Goal: Communication & Community: Answer question/provide support

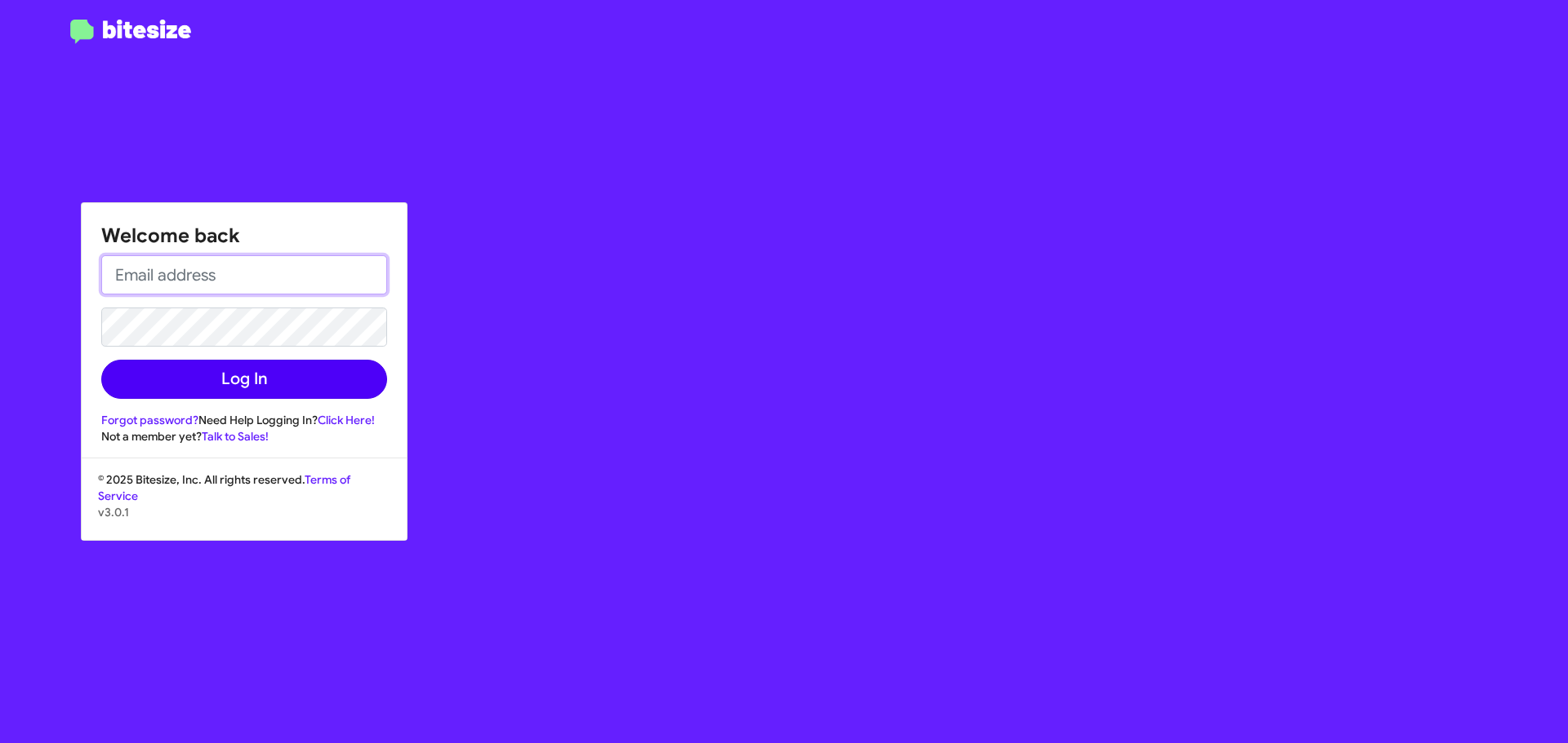
type input "[EMAIL_ADDRESS][DOMAIN_NAME]"
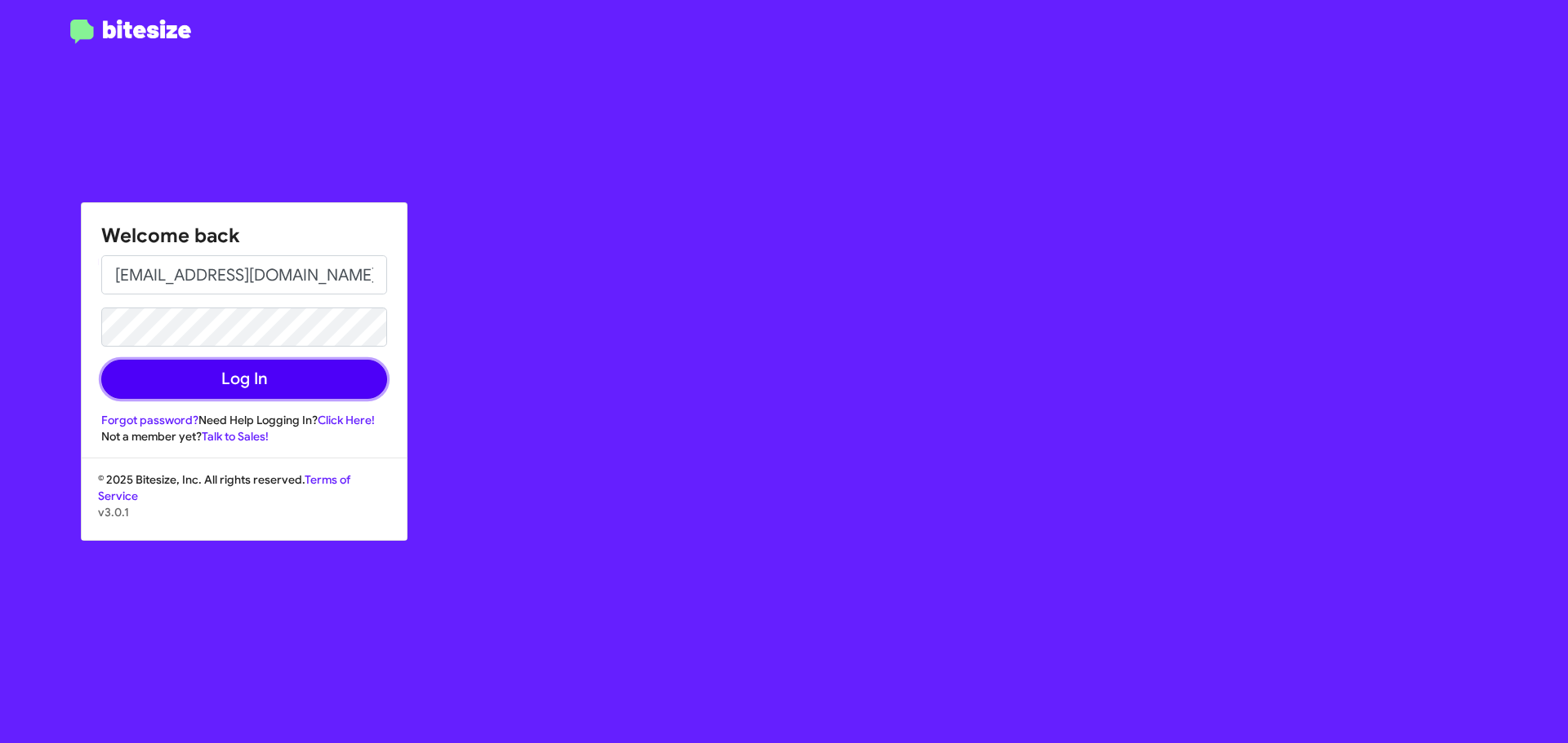
click at [282, 377] on button "Log In" at bounding box center [244, 379] width 285 height 40
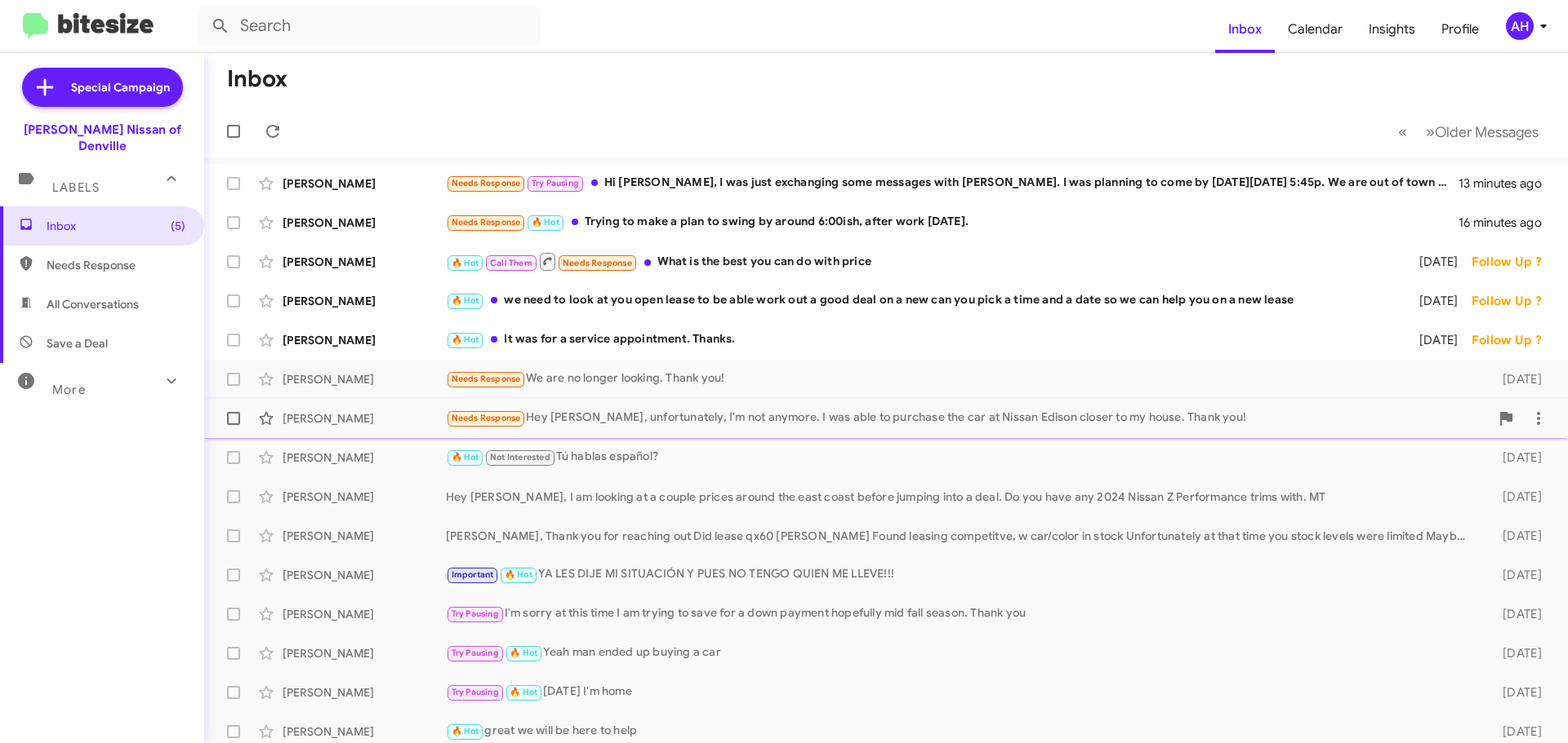
click at [727, 433] on div "[PERSON_NAME] Needs Response Hey [PERSON_NAME], unfortunately, I'm not anymore.…" at bounding box center [885, 418] width 1337 height 33
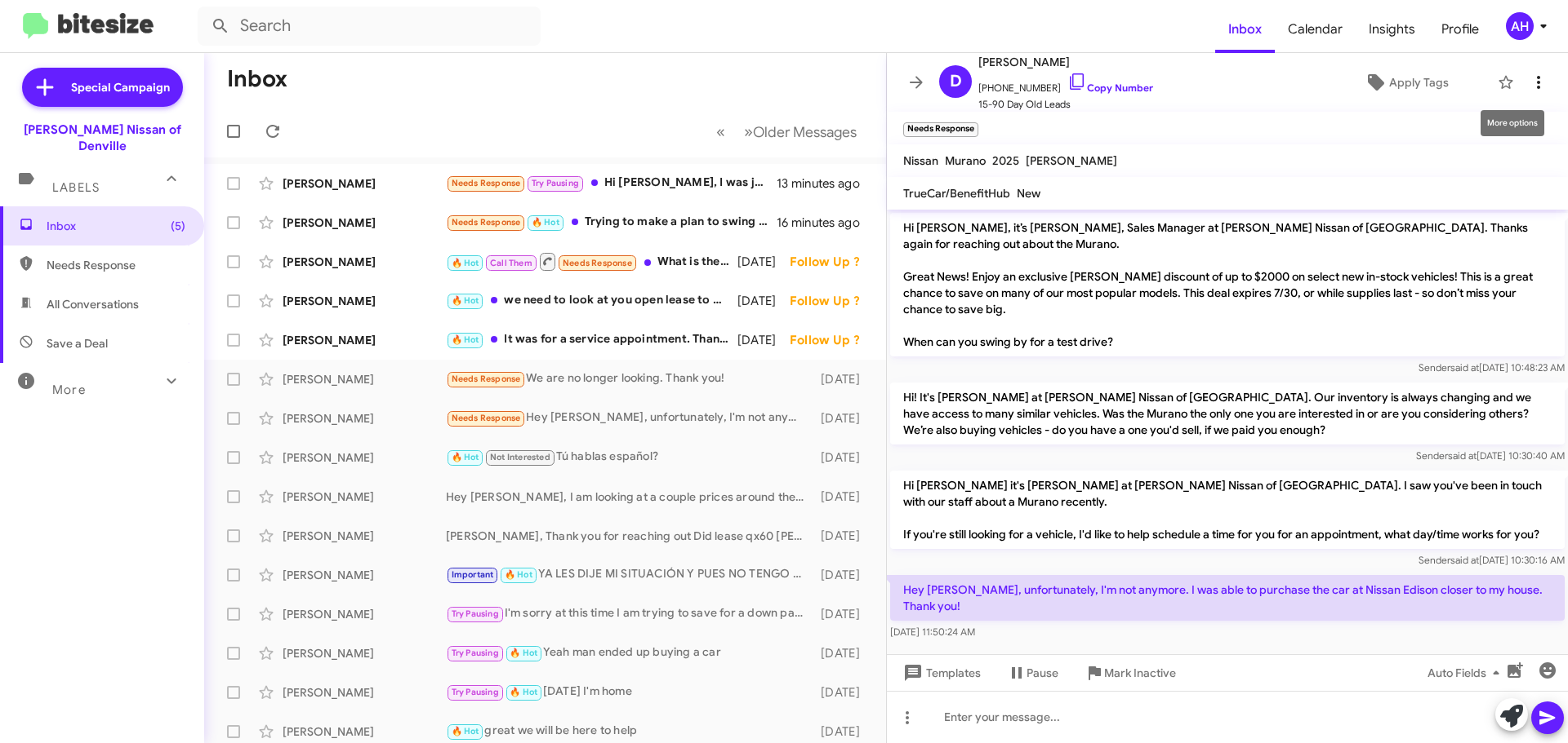
click at [1529, 78] on icon at bounding box center [1538, 82] width 20 height 20
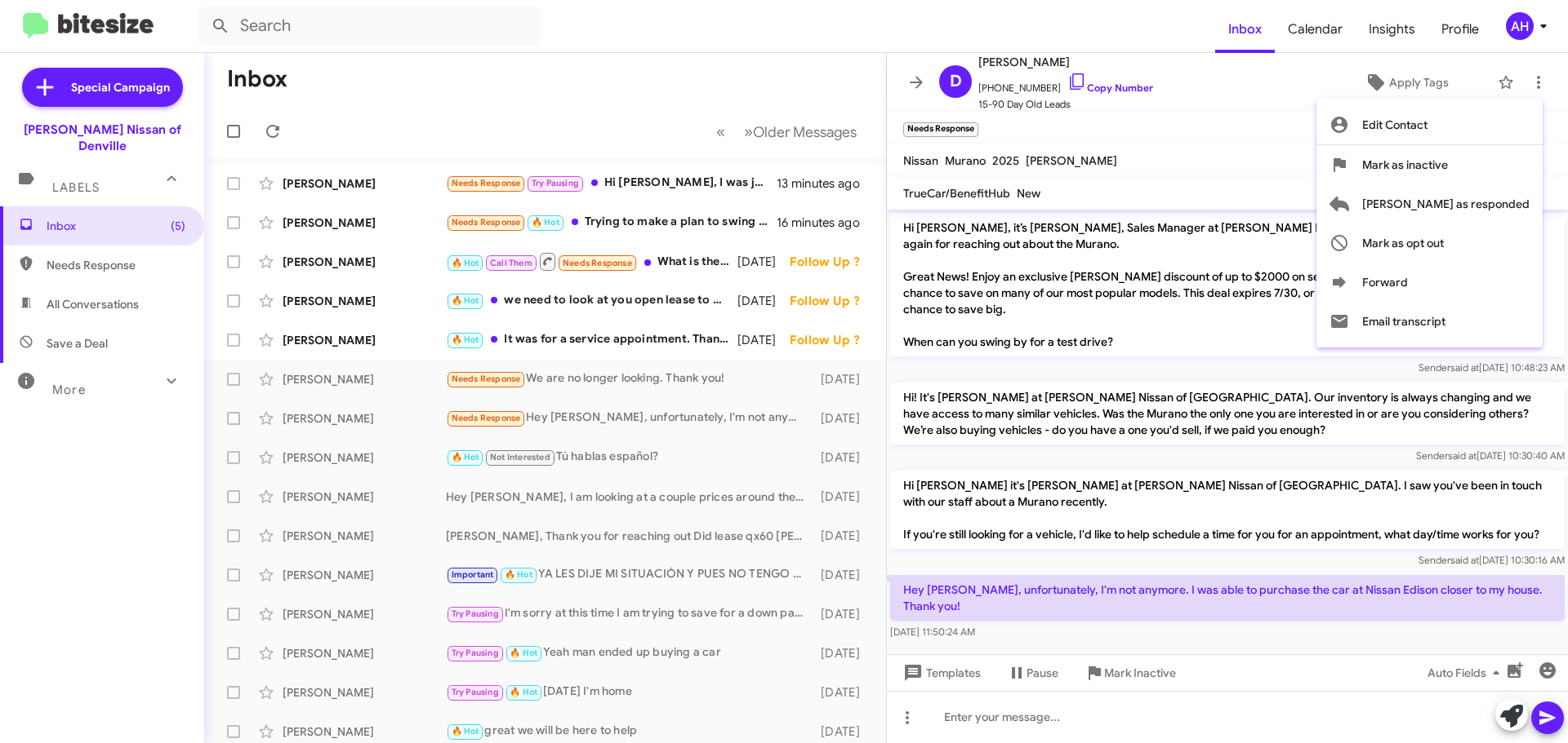
click at [1076, 128] on div at bounding box center [784, 372] width 1568 height 743
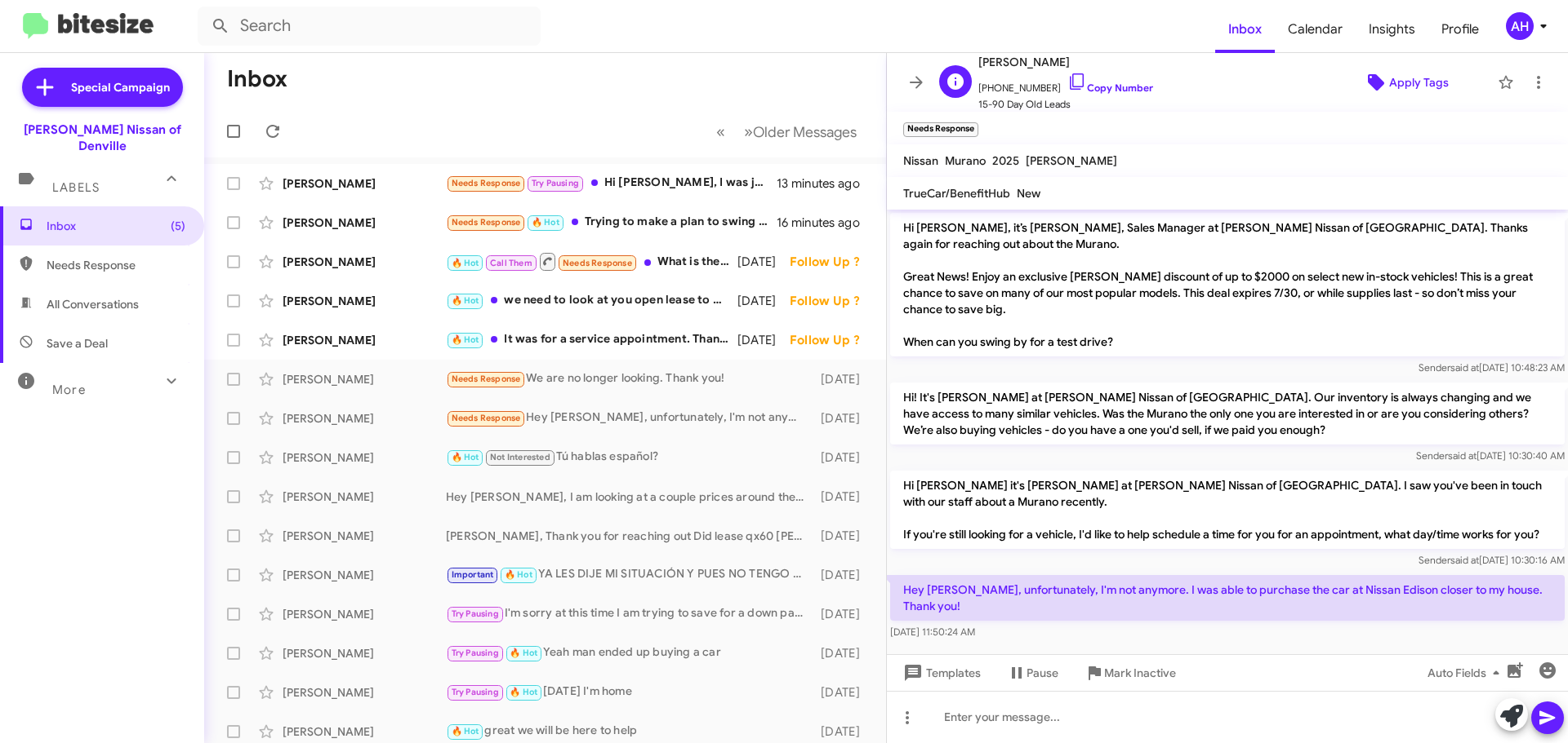
click at [1389, 76] on span "Apply Tags" at bounding box center [1418, 82] width 59 height 30
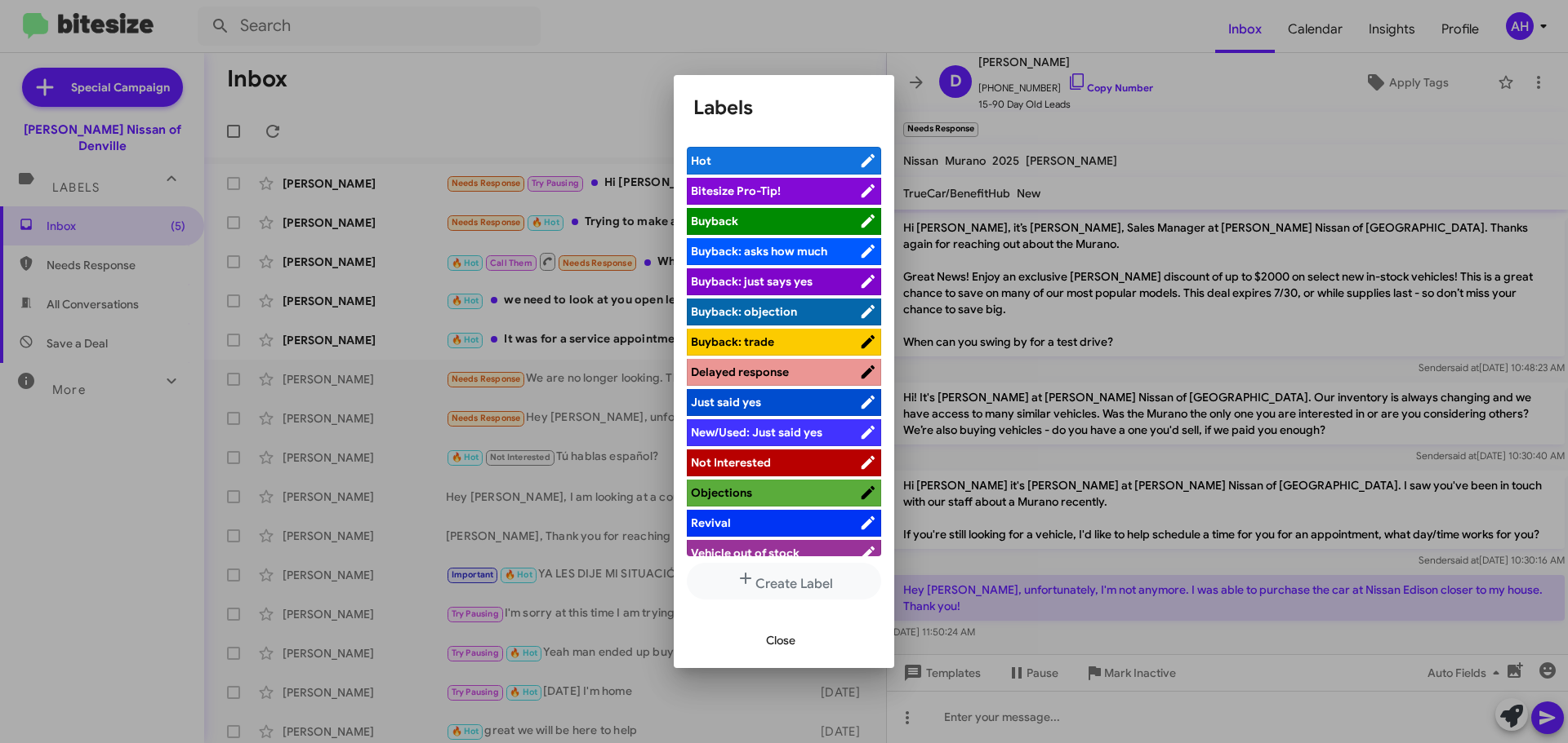
click at [750, 464] on span "Not Interested" at bounding box center [730, 463] width 80 height 15
click at [582, 391] on div at bounding box center [784, 372] width 1568 height 743
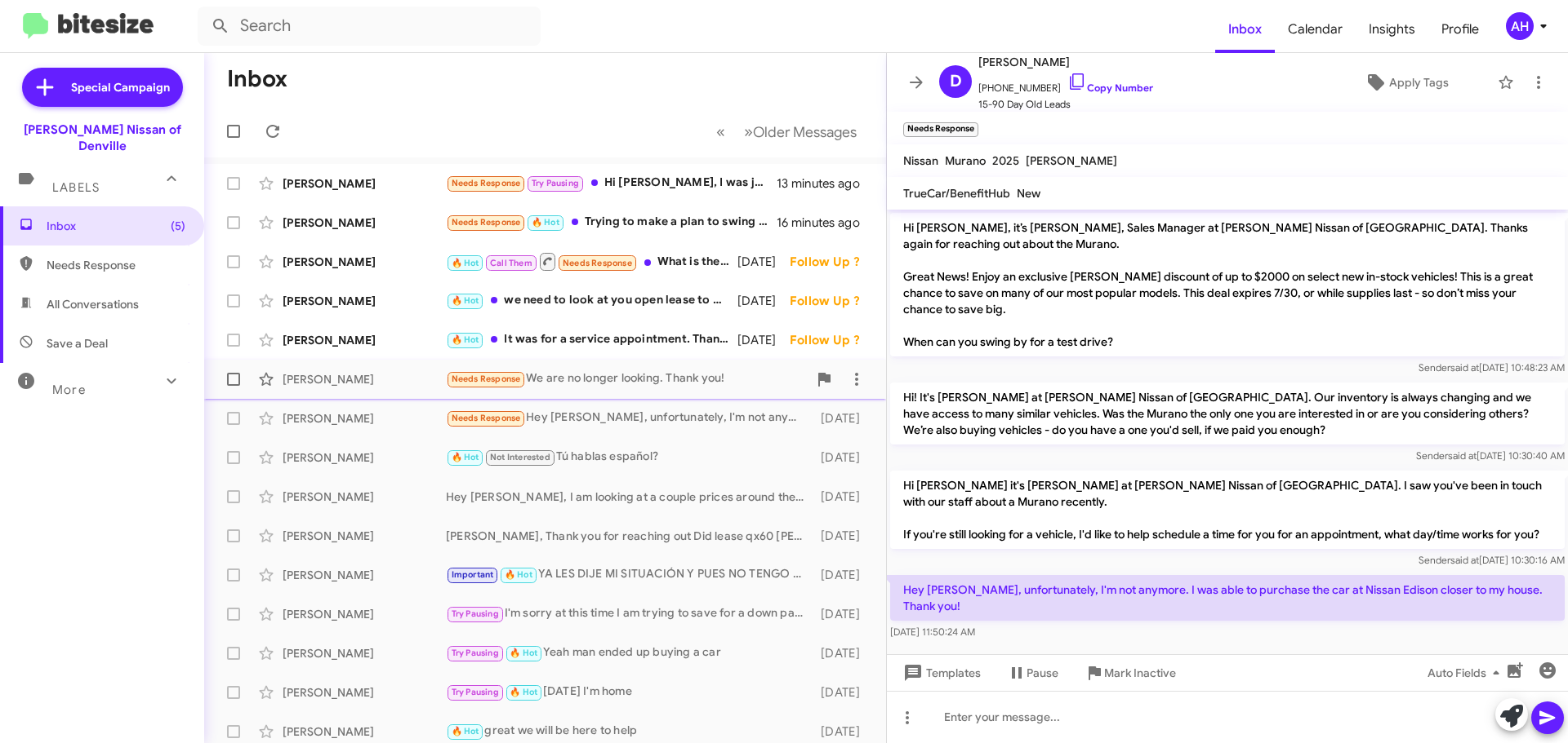
click at [655, 390] on div "[PERSON_NAME] Needs Response We are no longer looking. Thank you! [DATE]" at bounding box center [545, 379] width 656 height 33
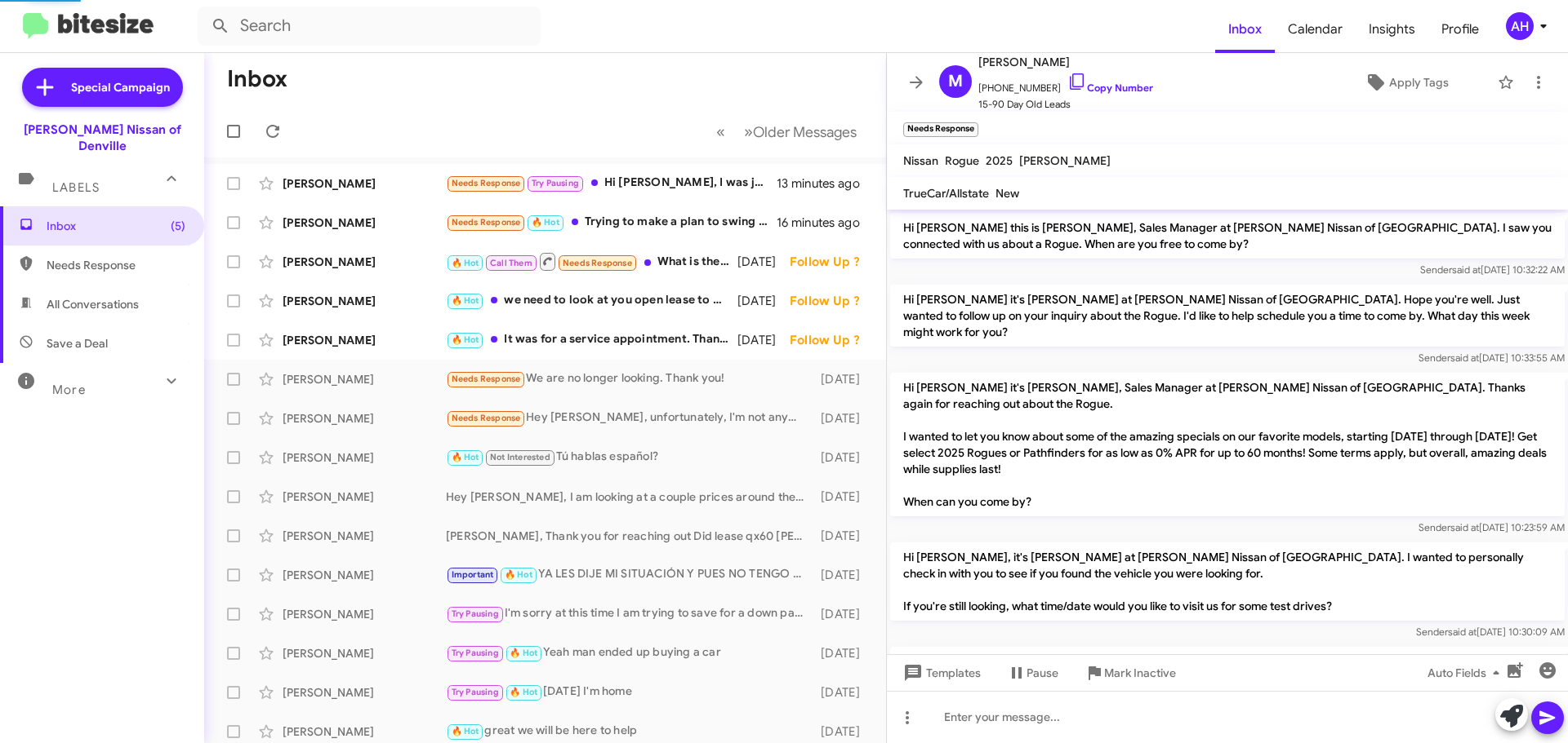
scroll to position [1254, 0]
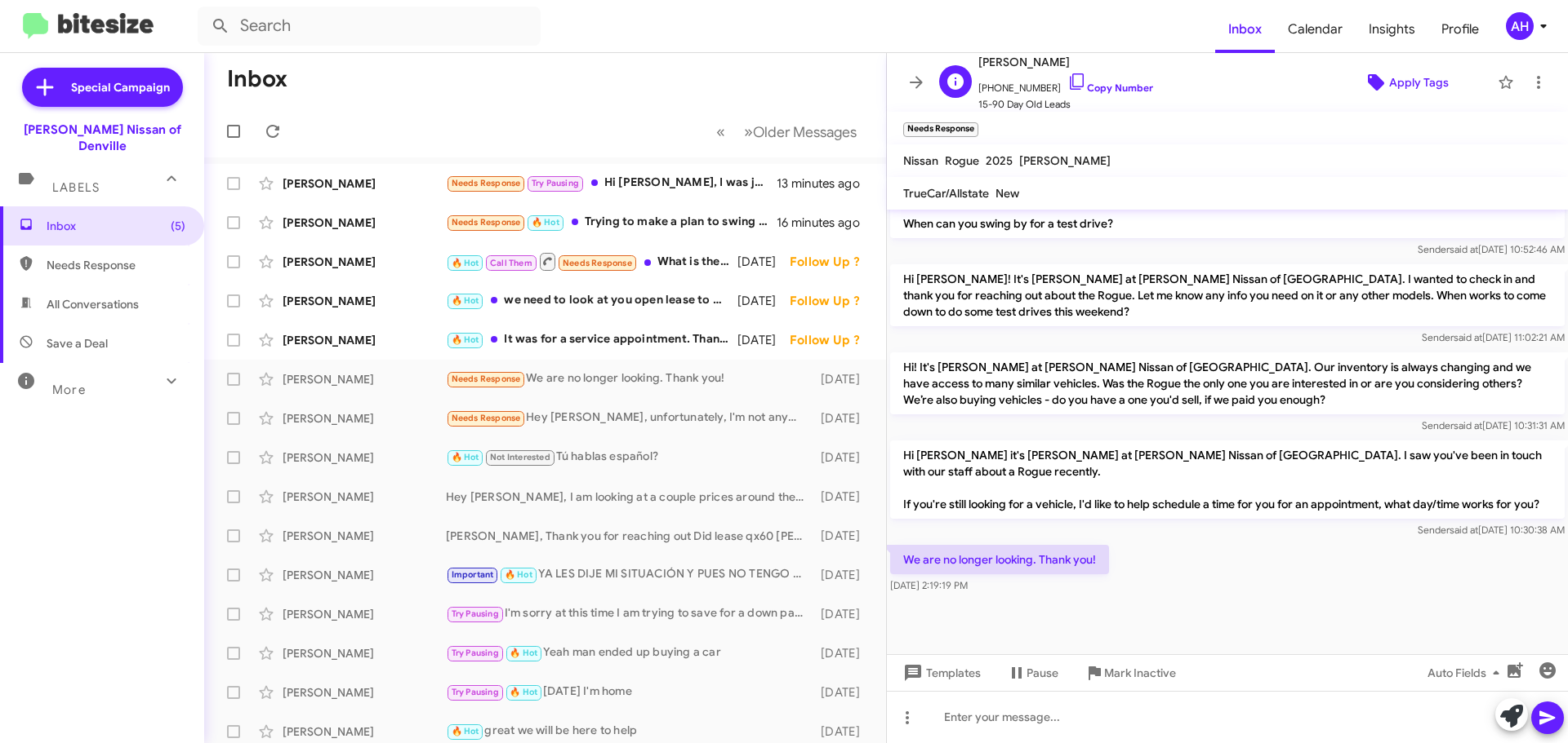
click at [1423, 72] on span "Apply Tags" at bounding box center [1418, 82] width 59 height 30
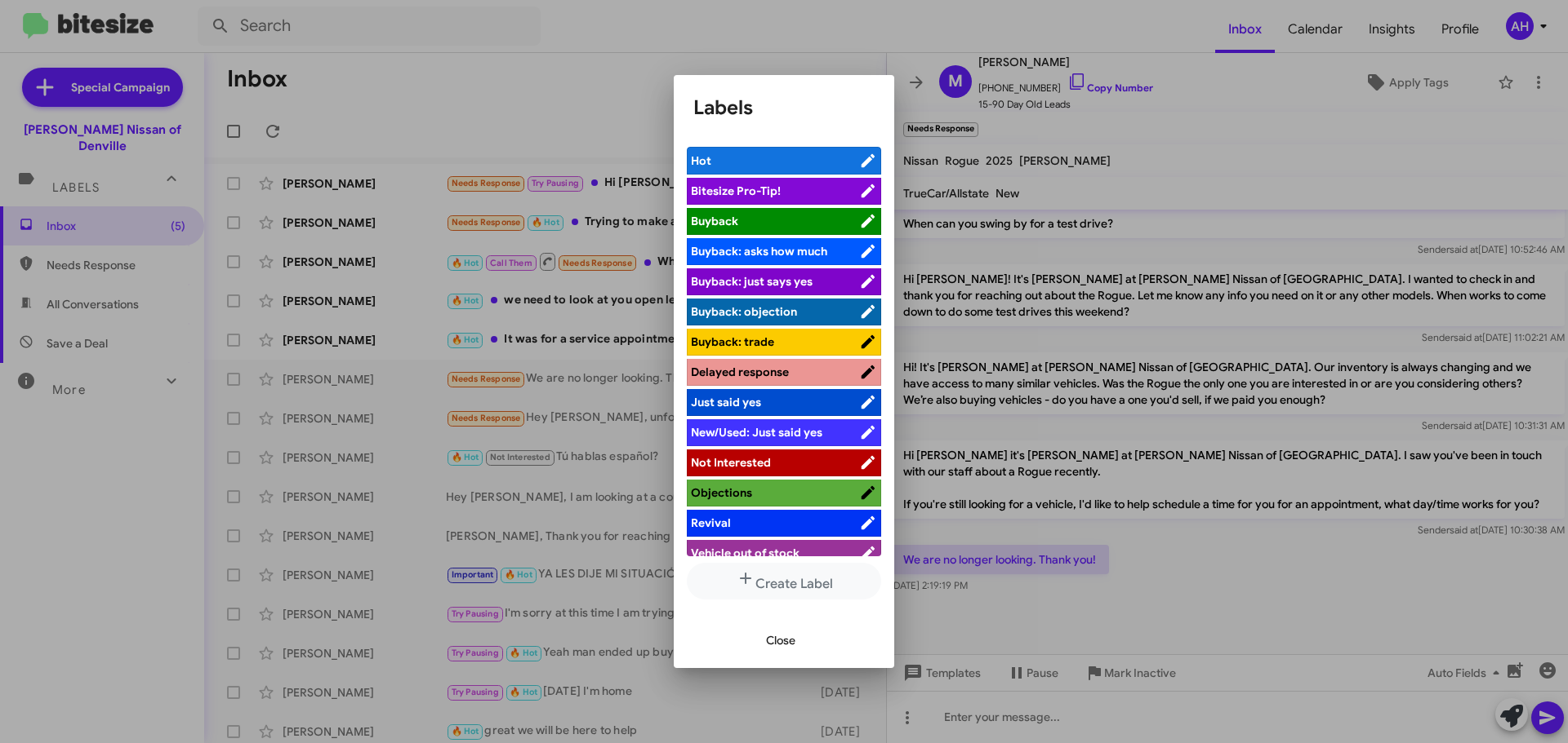
click at [758, 458] on span "Not Interested" at bounding box center [730, 463] width 80 height 15
click at [660, 475] on div at bounding box center [784, 372] width 1568 height 743
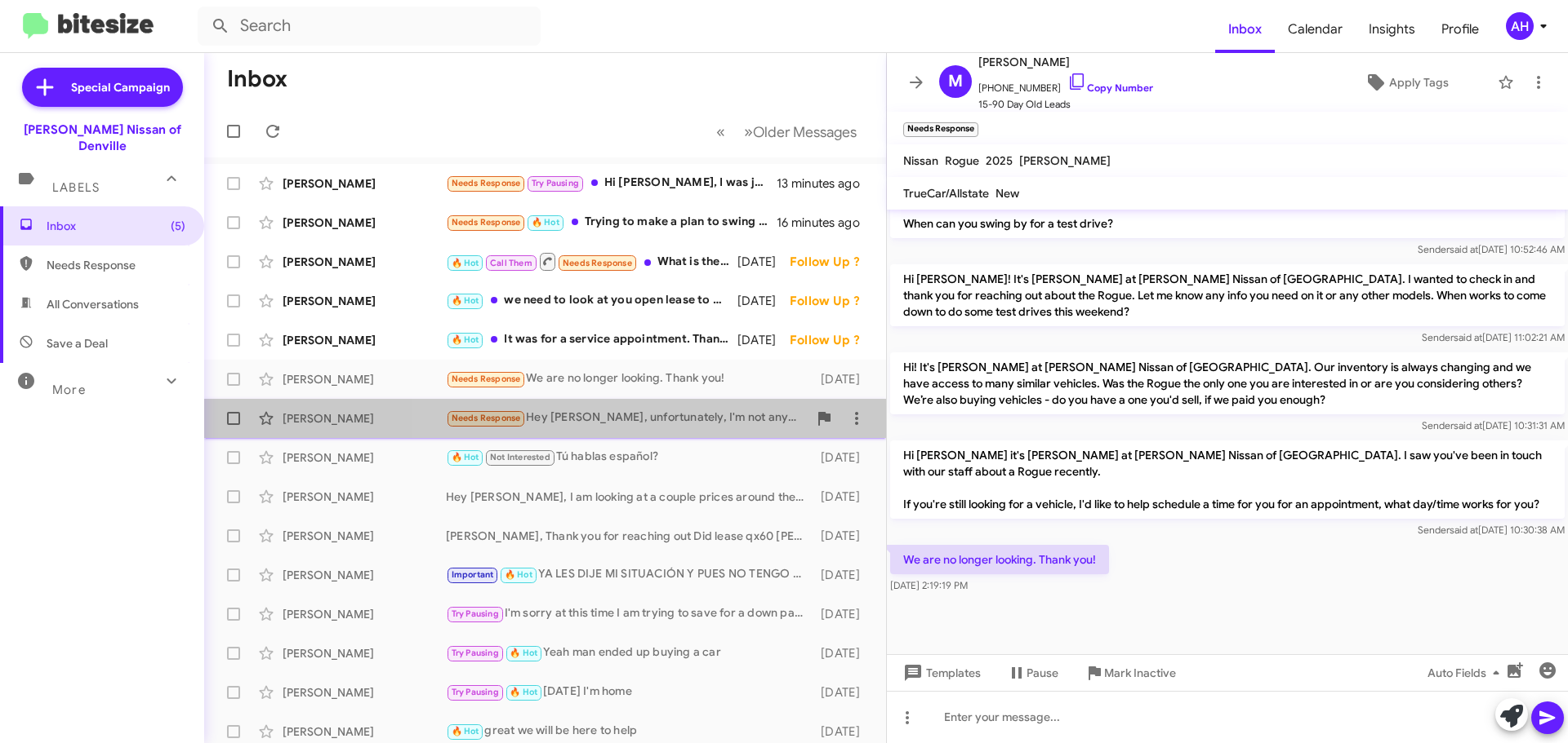
click at [677, 423] on div "Needs Response Hey [PERSON_NAME], unfortunately, I'm not anymore. I was able to…" at bounding box center [626, 418] width 362 height 19
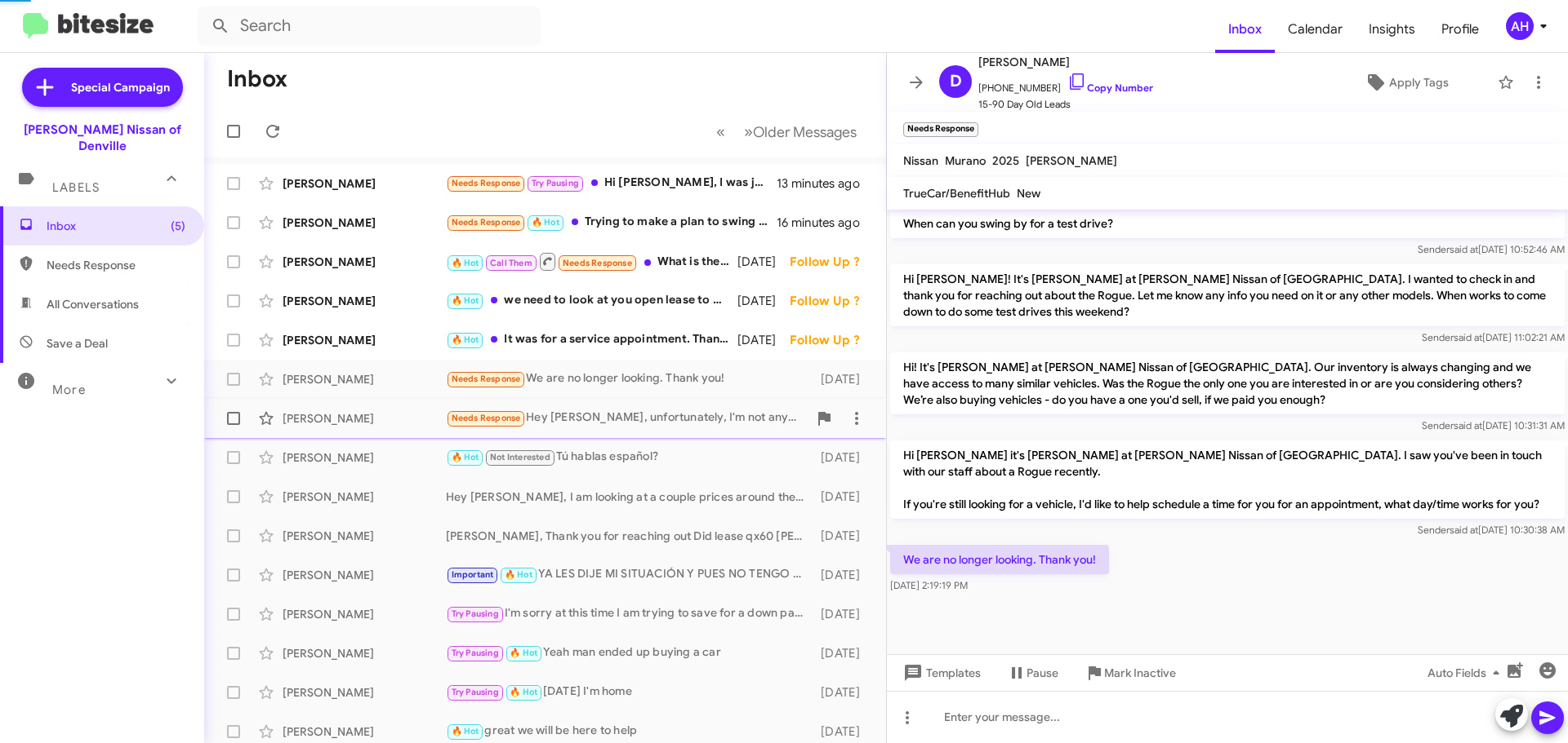
scroll to position [56, 0]
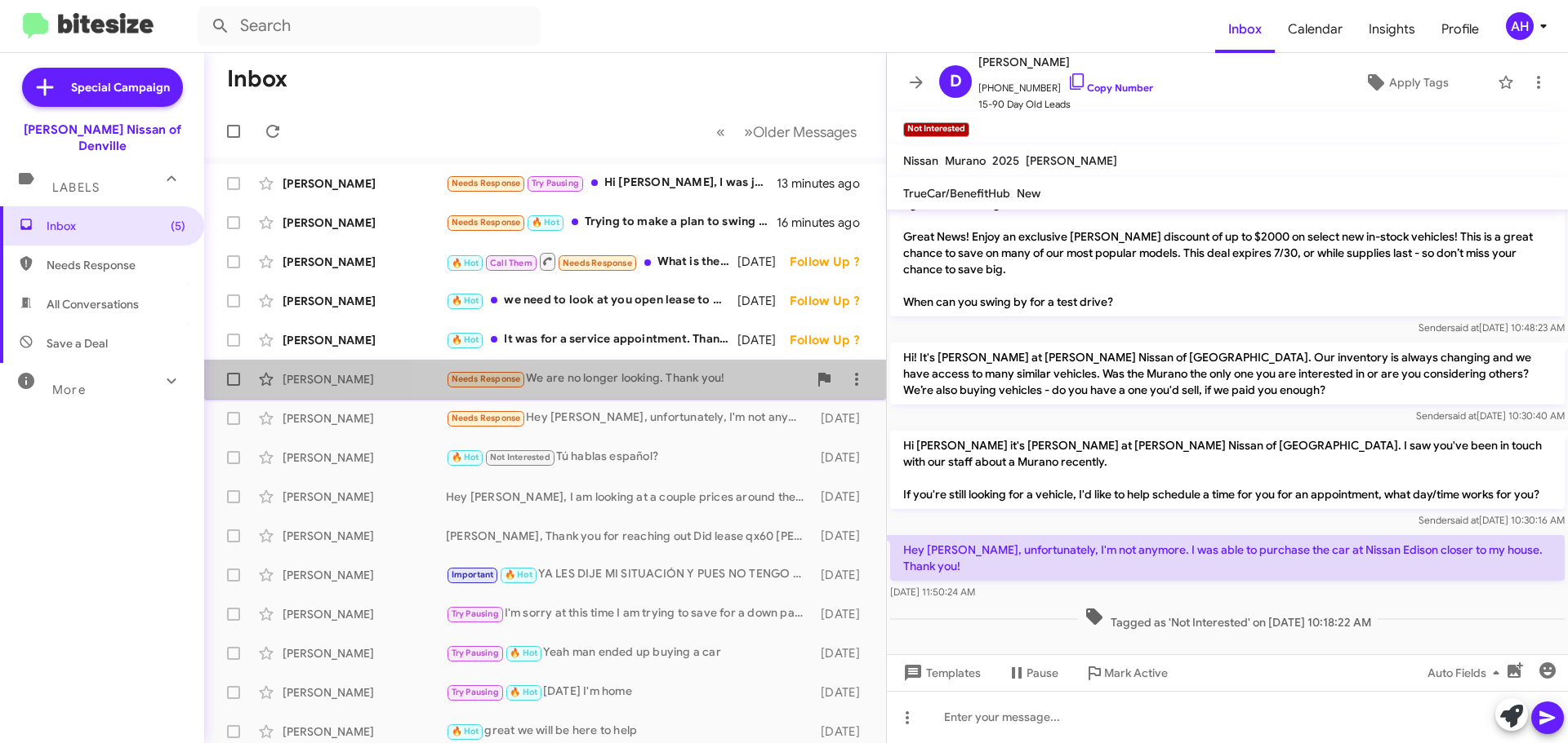
click at [656, 373] on div "Needs Response We are no longer looking. Thank you!" at bounding box center [626, 378] width 362 height 19
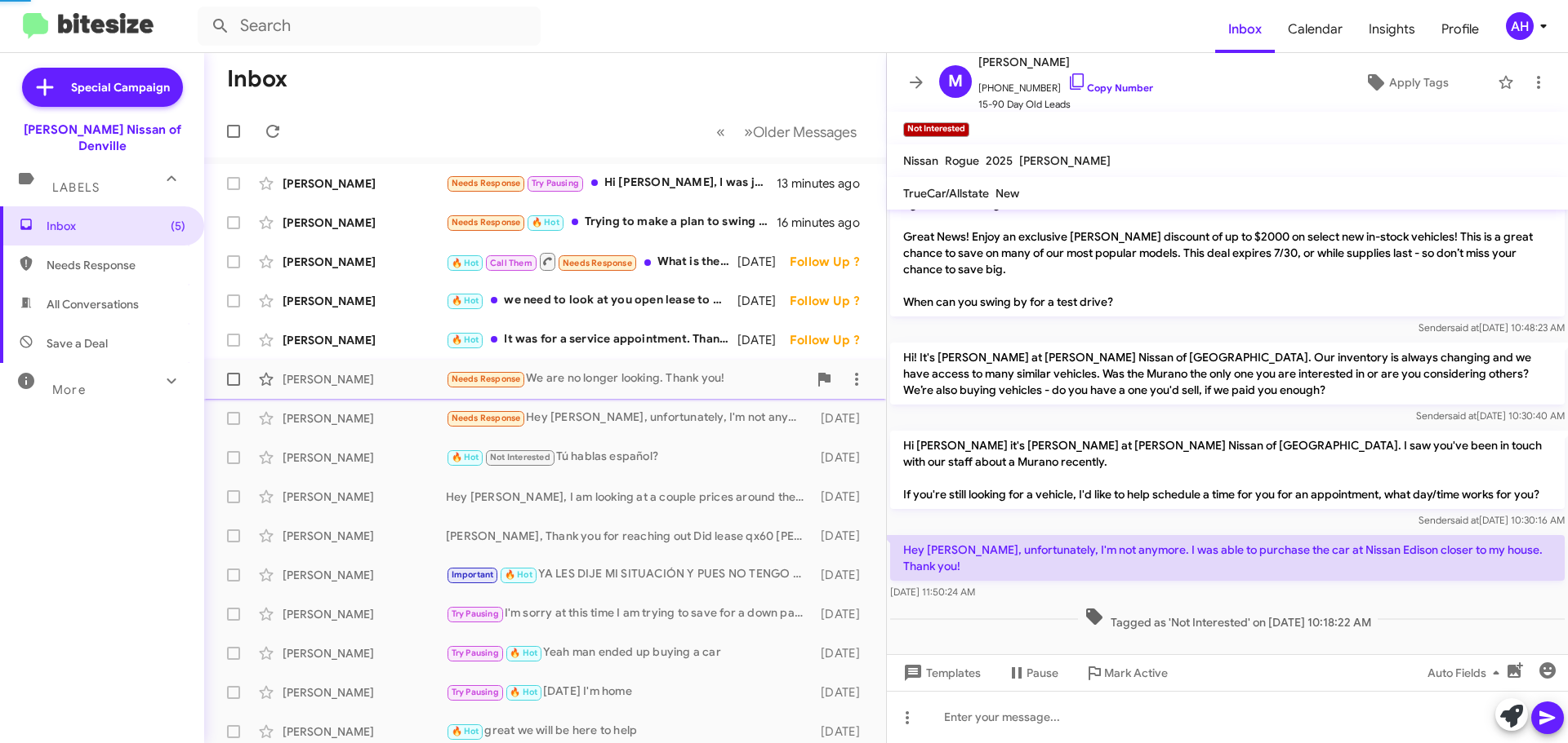
scroll to position [1289, 0]
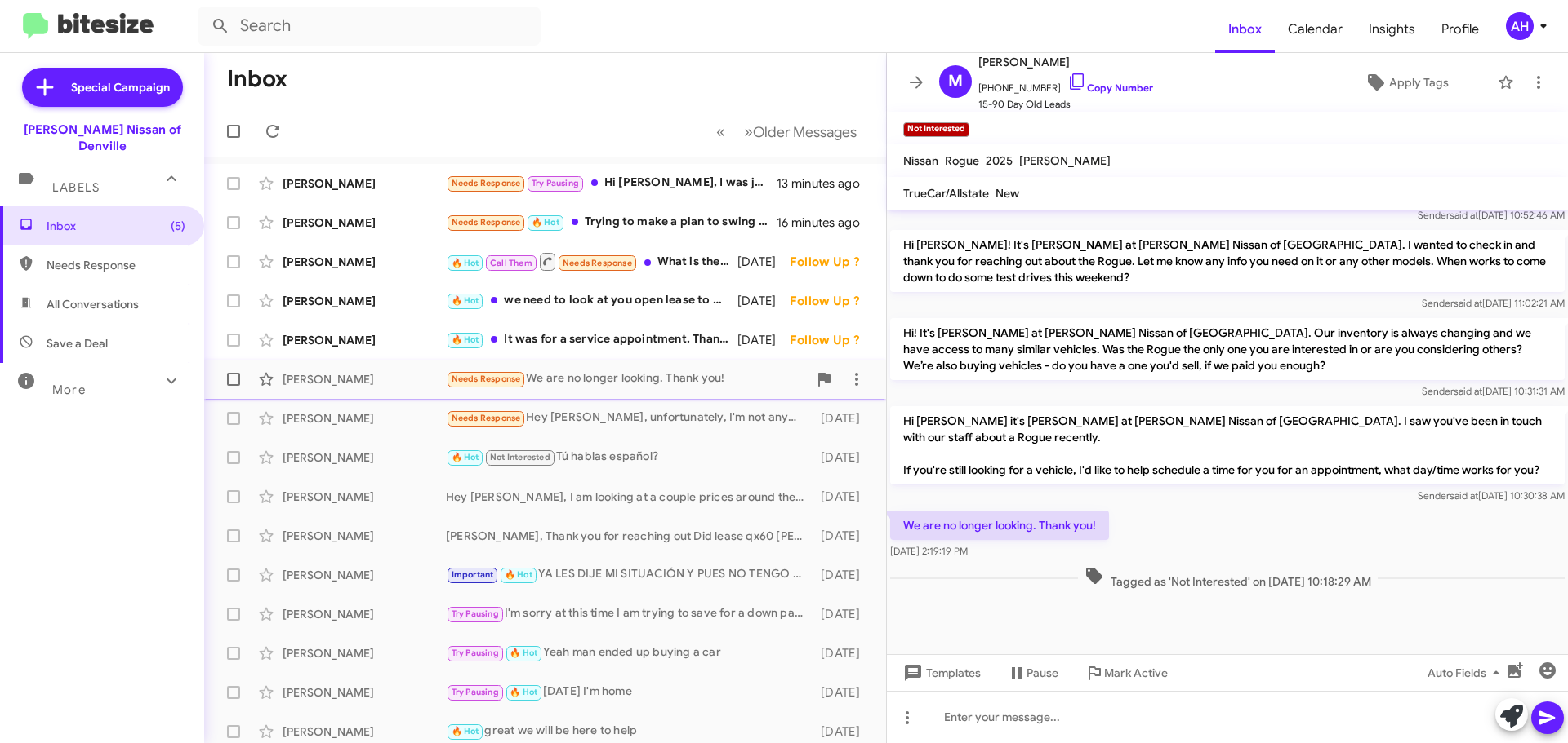
click at [494, 396] on span "[PERSON_NAME] Needs Response We are no longer looking. Thank you! [DATE]" at bounding box center [545, 379] width 682 height 40
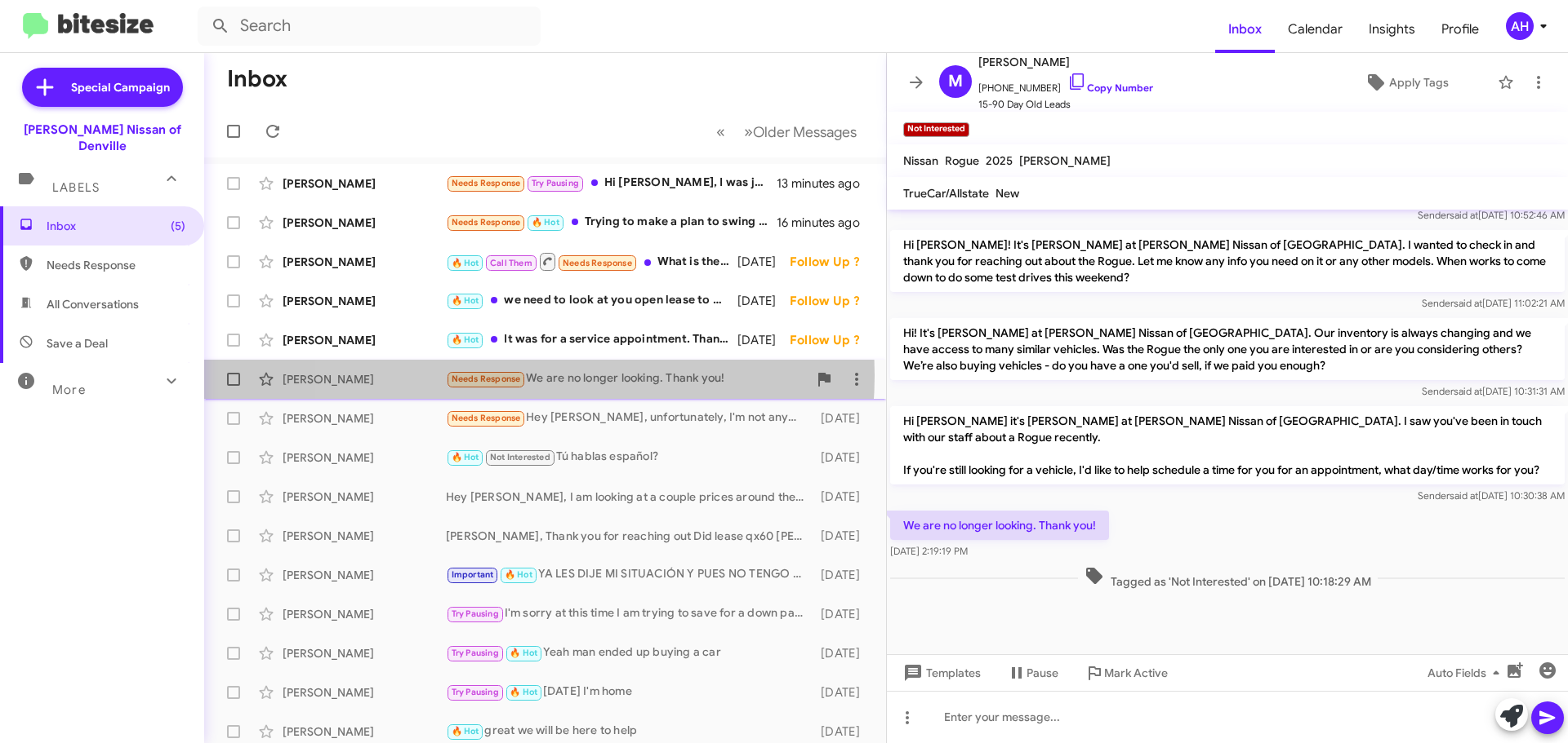
click at [491, 375] on span "Needs Response" at bounding box center [487, 378] width 69 height 11
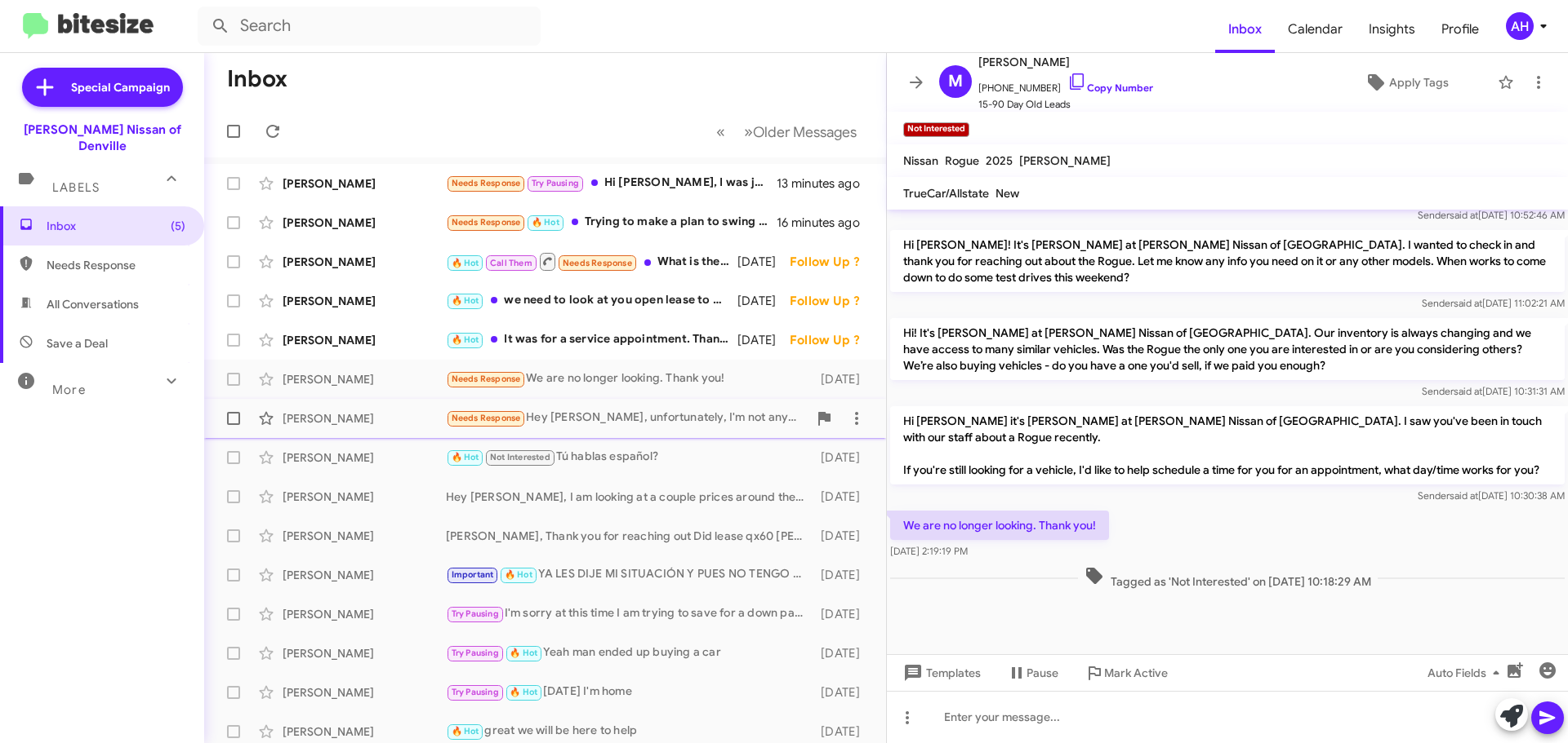
click at [508, 410] on span "Needs Response" at bounding box center [486, 417] width 80 height 15
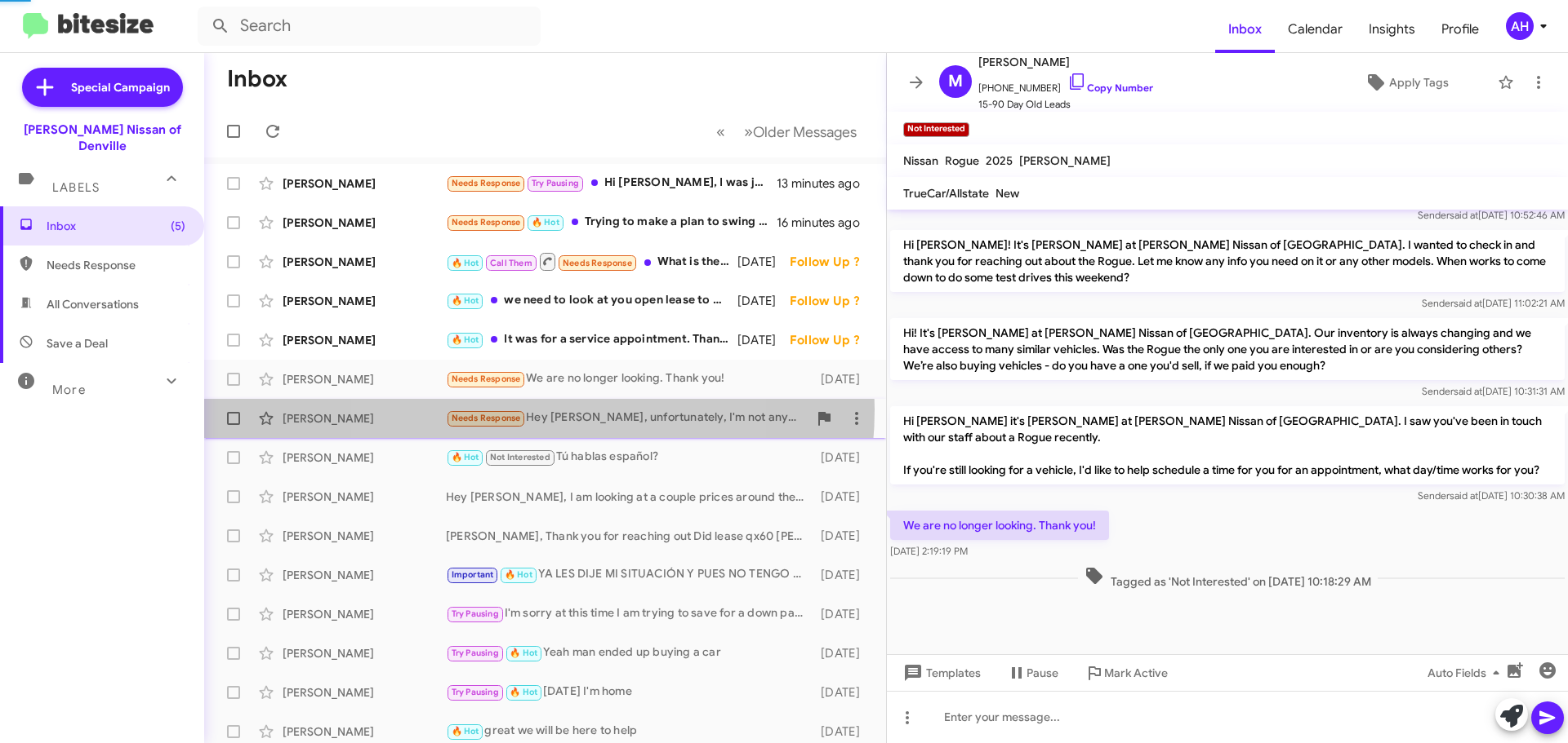
scroll to position [56, 0]
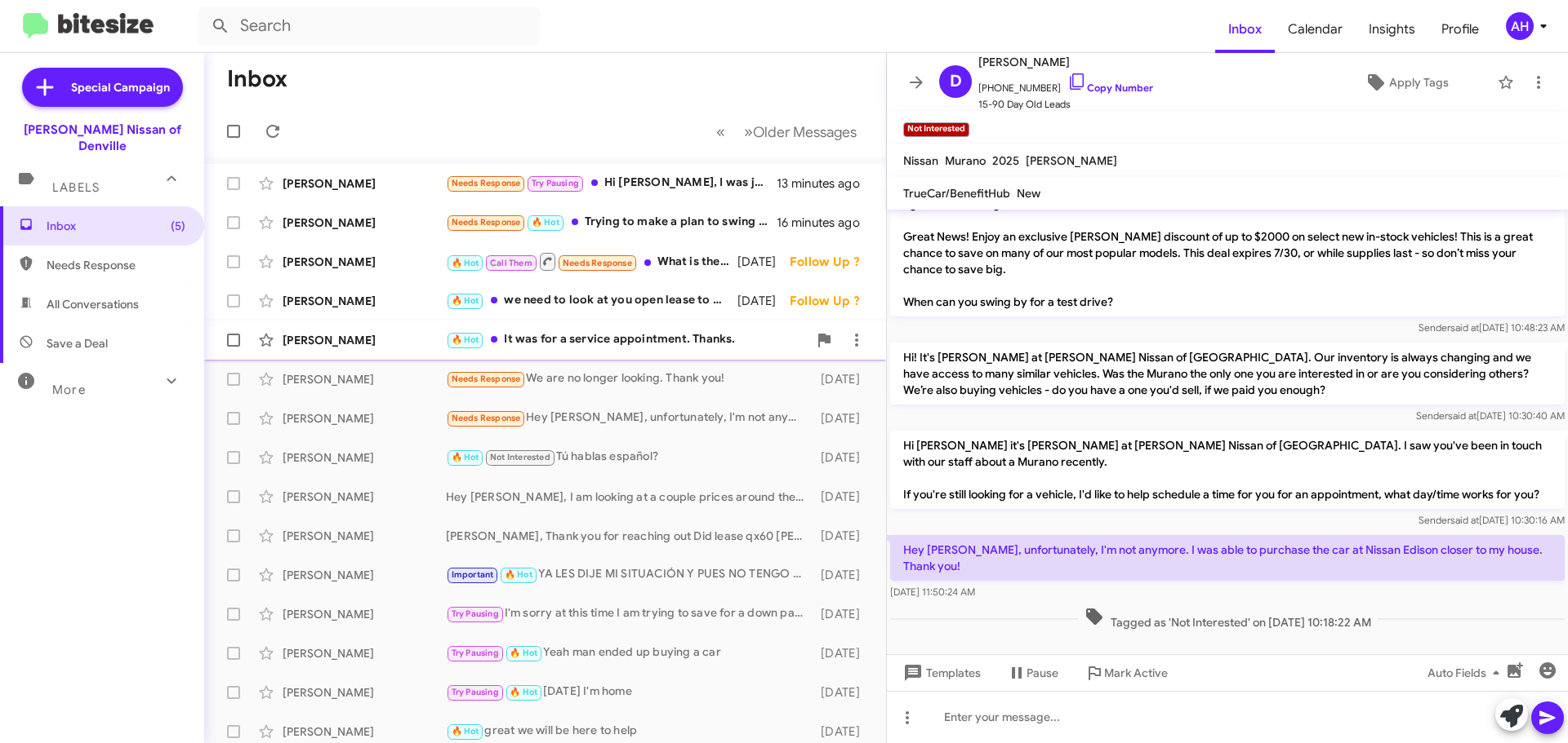
click at [554, 334] on div "🔥 Hot It was for a service appointment. Thanks." at bounding box center [626, 340] width 362 height 19
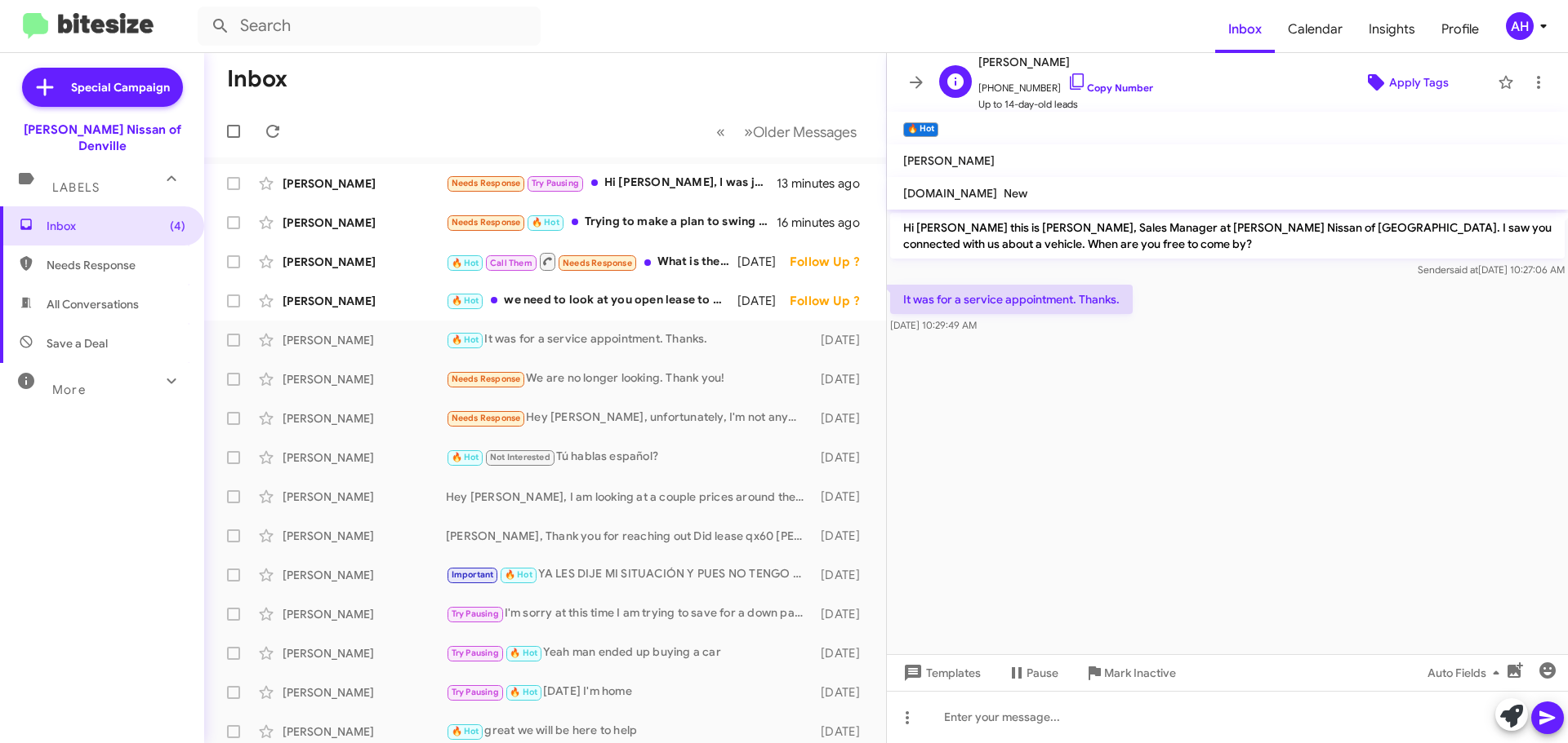
click at [1427, 82] on span "Apply Tags" at bounding box center [1418, 82] width 59 height 30
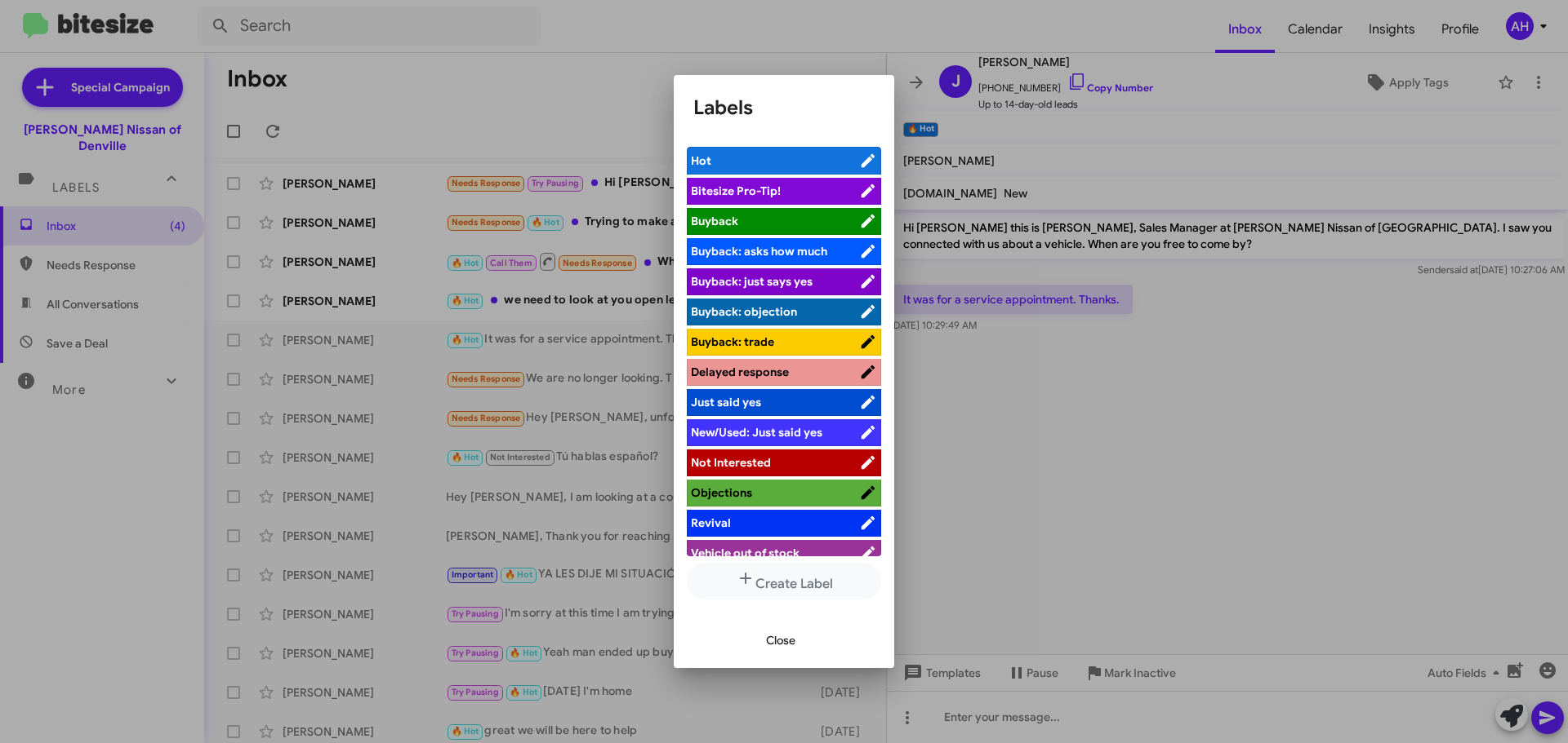
click at [776, 460] on span "Not Interested" at bounding box center [775, 463] width 168 height 16
click at [604, 385] on div at bounding box center [784, 372] width 1568 height 743
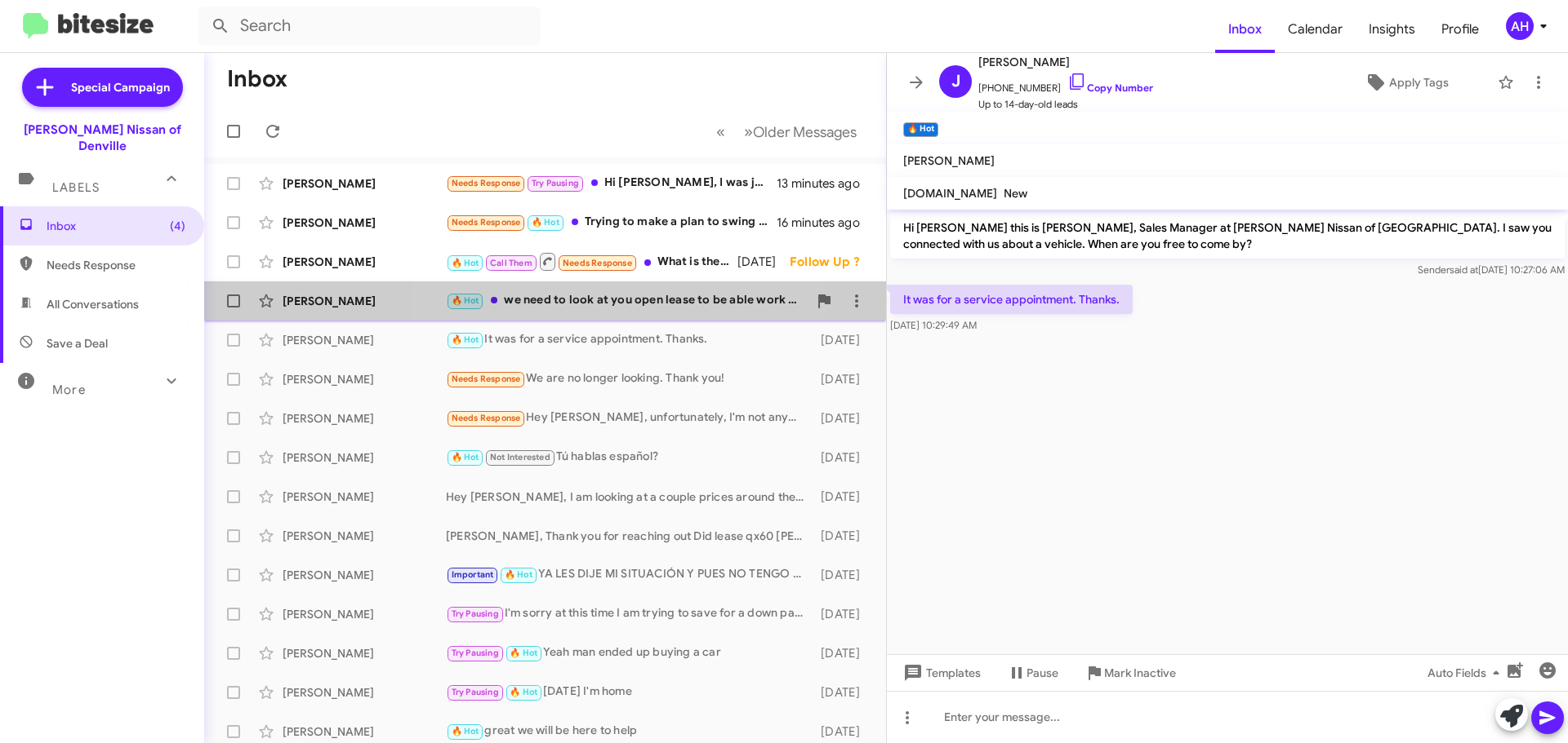
click at [611, 305] on div "🔥 Hot we need to look at you open lease to be able work out a good deal on a ne…" at bounding box center [626, 300] width 362 height 19
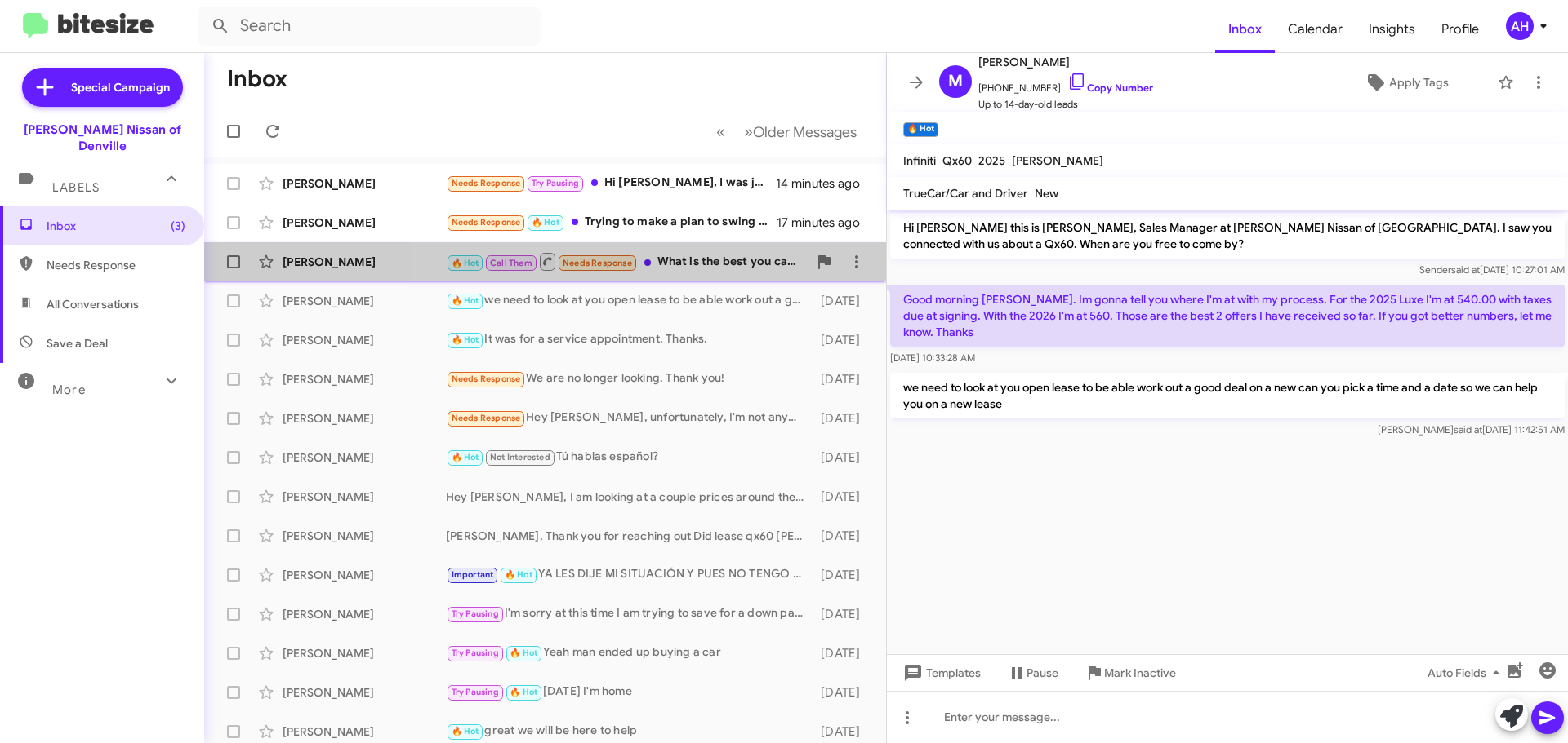
click at [689, 265] on div "🔥 Hot Call Them Needs Response What is the best you can do with price" at bounding box center [626, 262] width 362 height 21
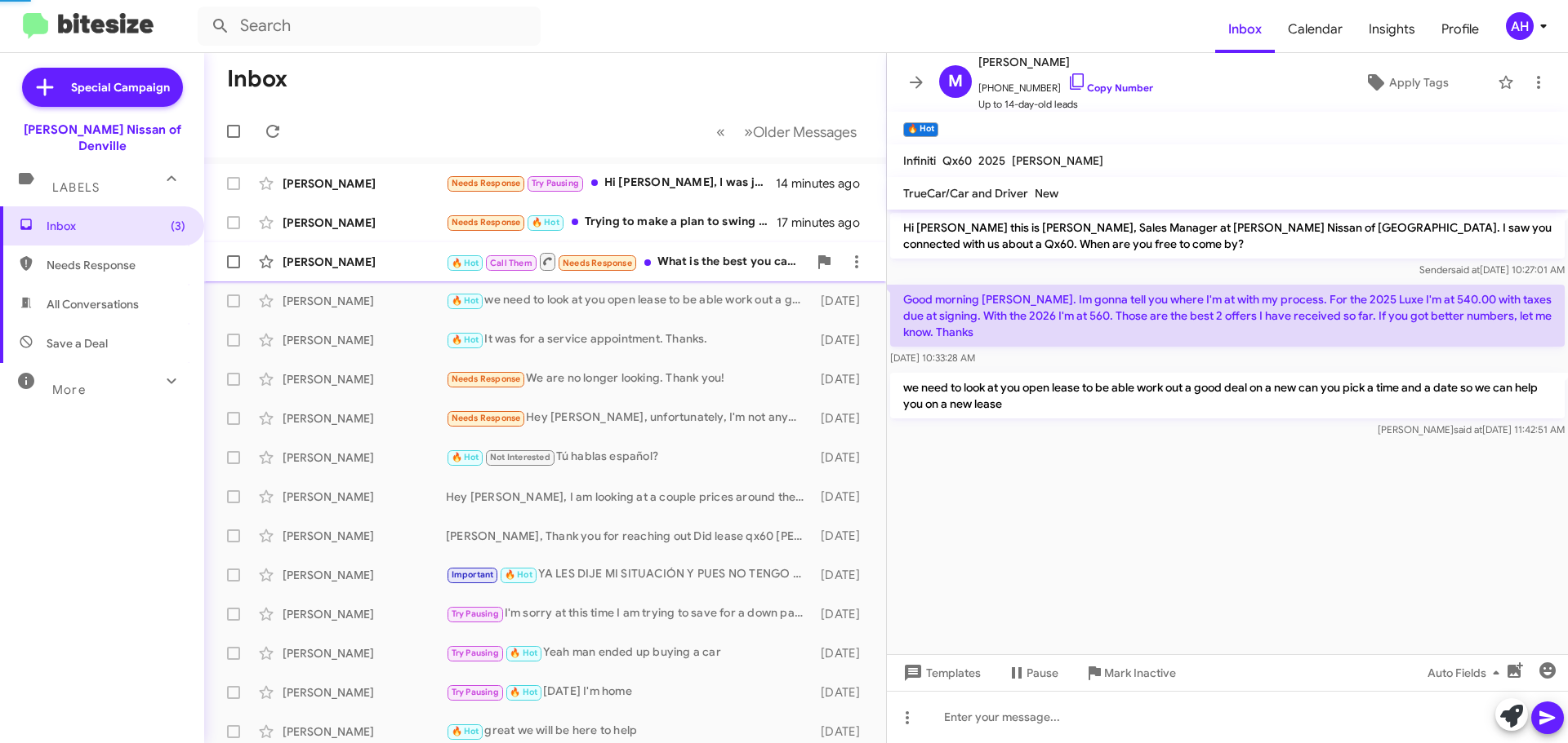
scroll to position [150, 0]
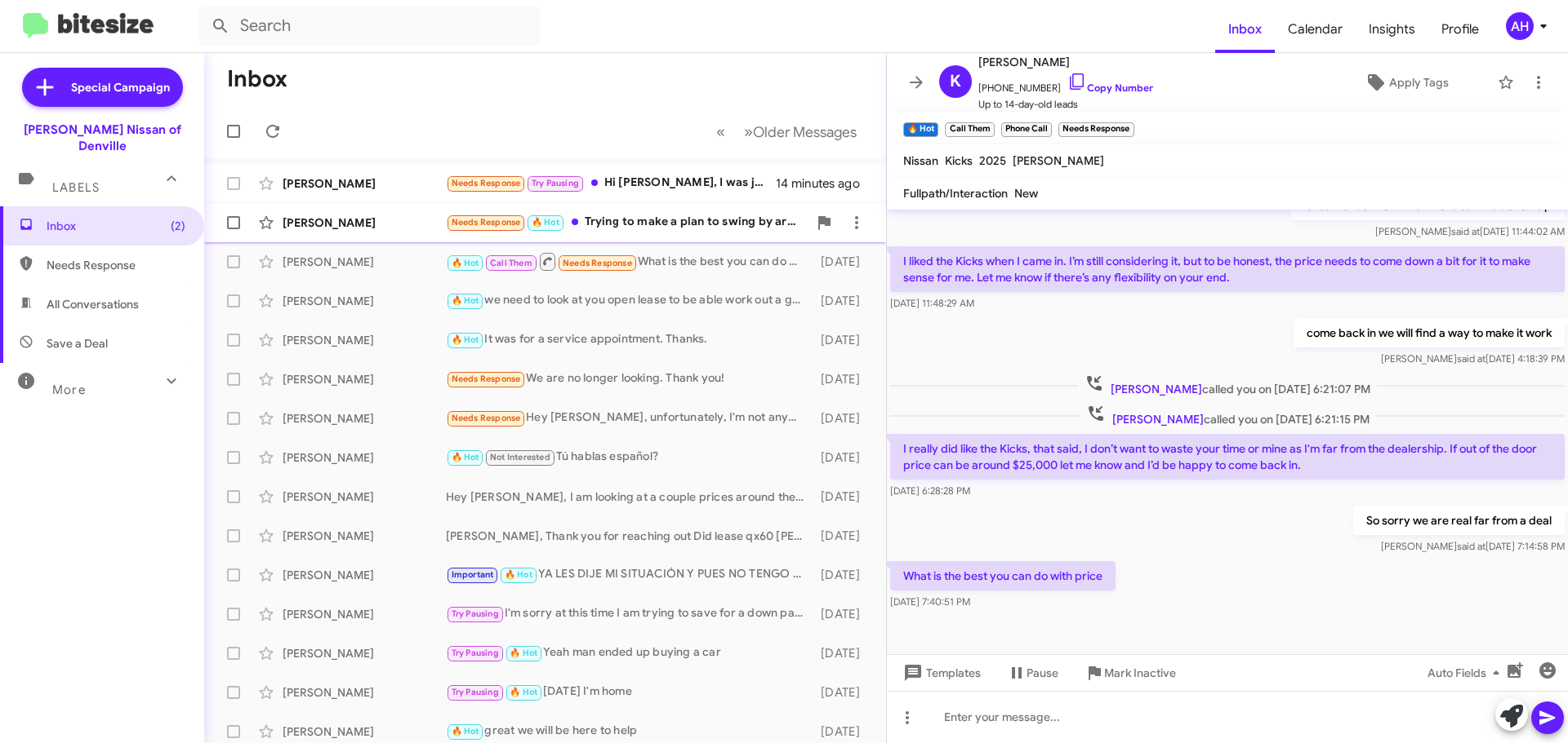
click at [716, 229] on div "Needs Response 🔥 Hot Trying to make a plan to swing by around 6:00ish, after wo…" at bounding box center [626, 222] width 362 height 19
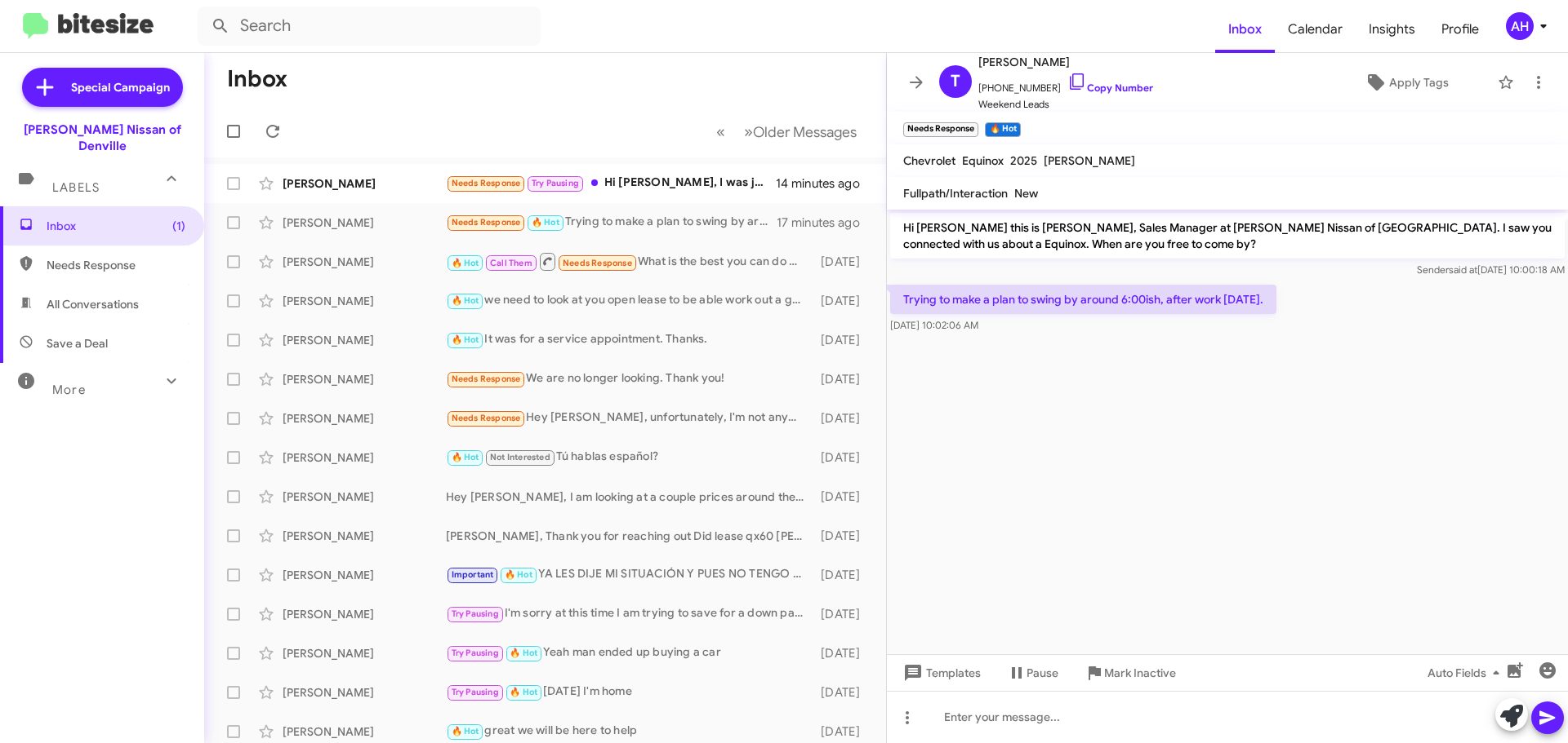
drag, startPoint x: 1298, startPoint y: 289, endPoint x: 893, endPoint y: 302, distance: 405.2
click at [893, 302] on div "Trying to make a plan to swing by around 6:00ish, after work [DATE]. [DATE] 10:…" at bounding box center [1227, 309] width 681 height 55
click at [1398, 85] on span "Apply Tags" at bounding box center [1418, 82] width 59 height 30
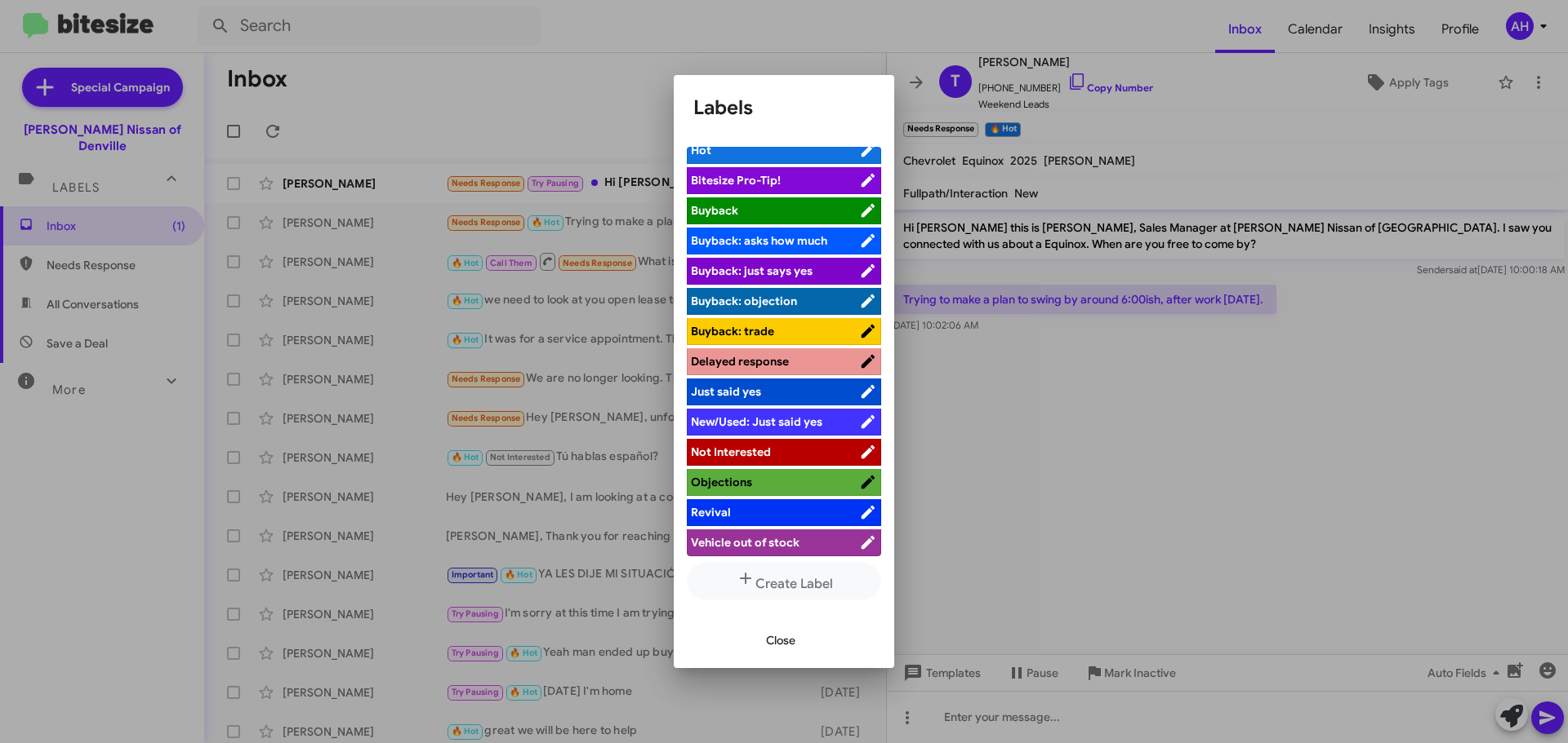
scroll to position [14, 0]
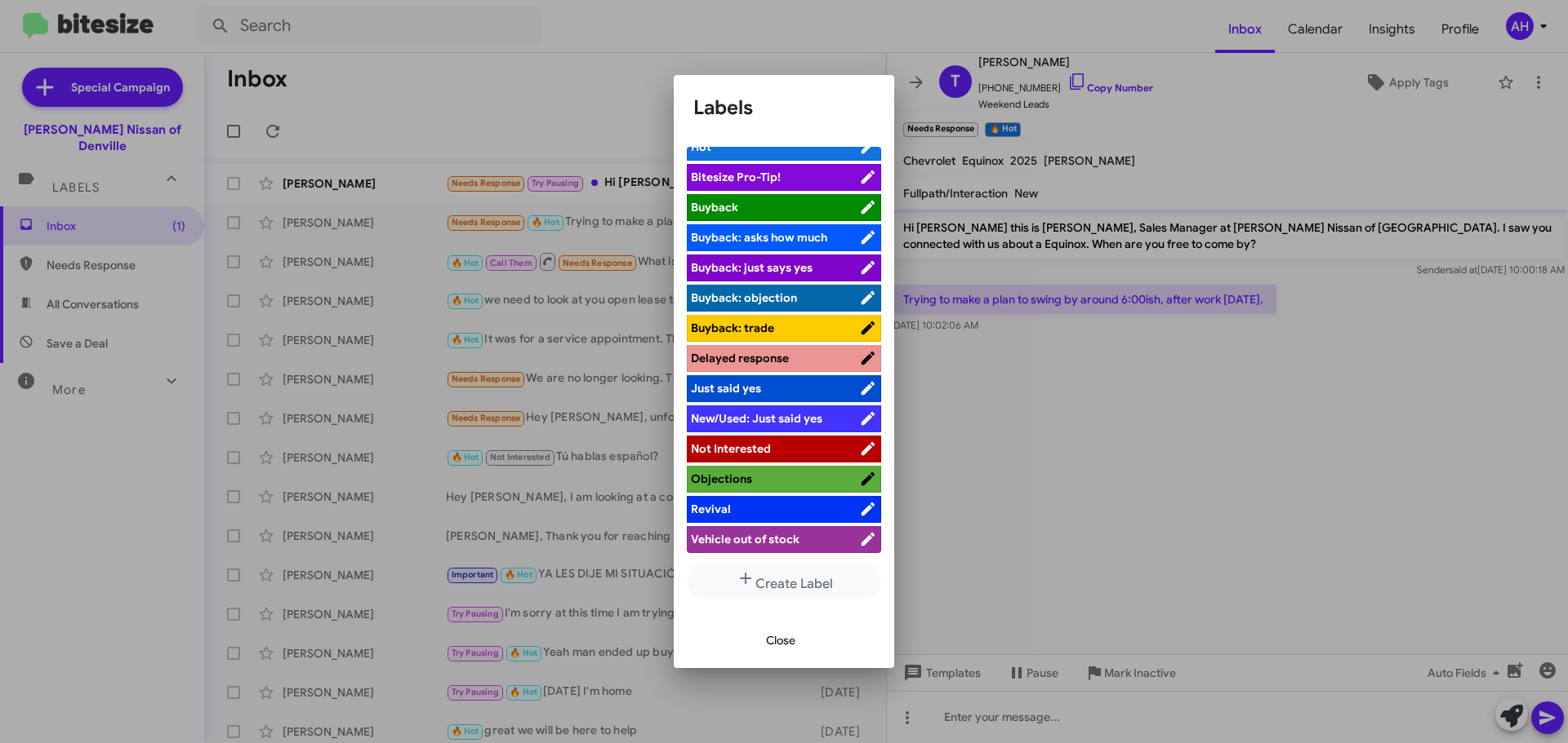
click at [873, 83] on mat-dialog-container "Labels Hot Bitesize Pro-Tip! [PERSON_NAME]: asks how much [PERSON_NAME]: just s…" at bounding box center [784, 372] width 220 height 592
click at [929, 118] on div at bounding box center [784, 372] width 1568 height 743
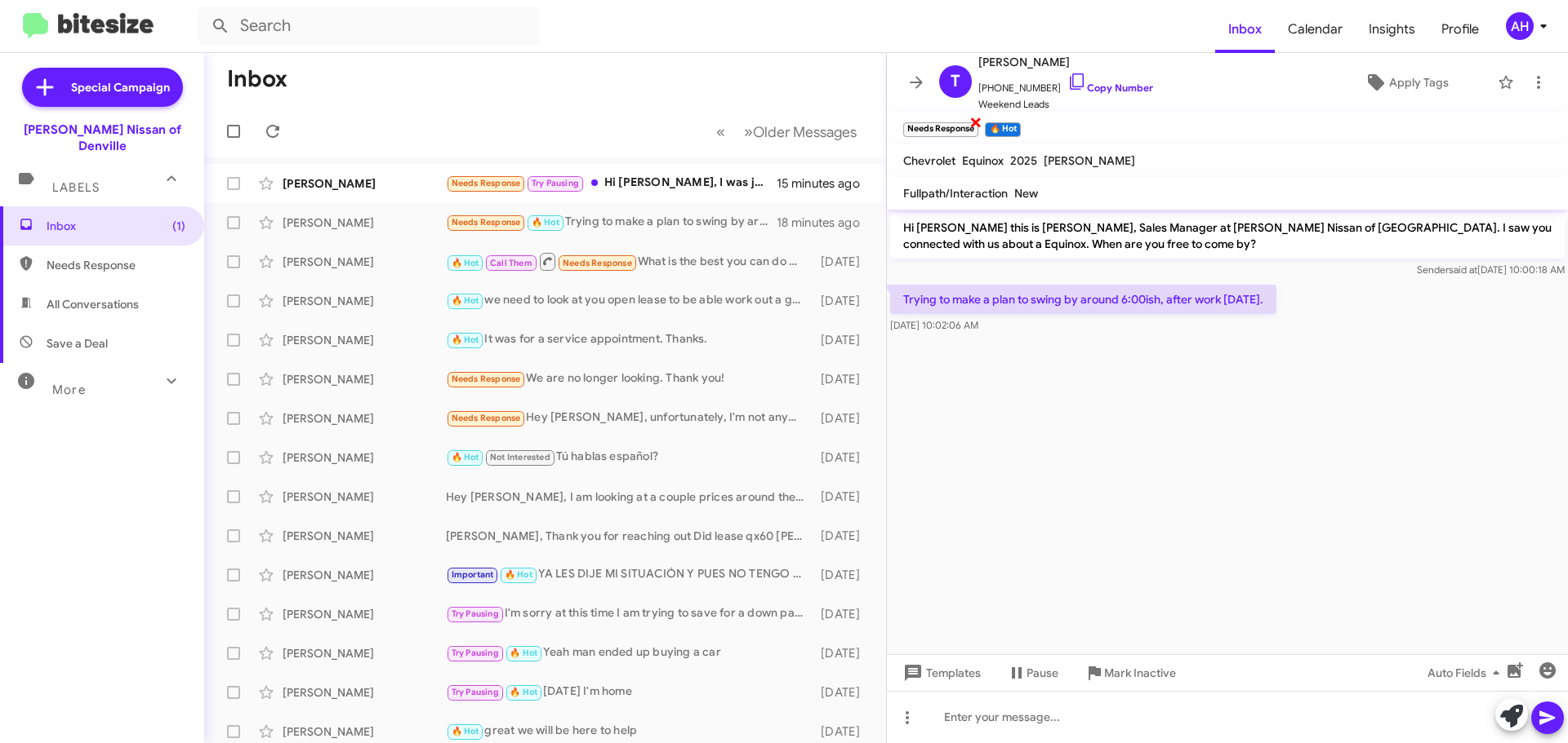
click at [936, 135] on small "Needs Response" at bounding box center [941, 130] width 75 height 15
click at [1023, 123] on span "×" at bounding box center [1018, 122] width 13 height 20
click at [979, 123] on span "×" at bounding box center [975, 122] width 13 height 20
click at [652, 182] on div "Needs Response Try Pausing Hi [PERSON_NAME], I was just exchanging some message…" at bounding box center [626, 182] width 362 height 19
